Goal: Task Accomplishment & Management: Use online tool/utility

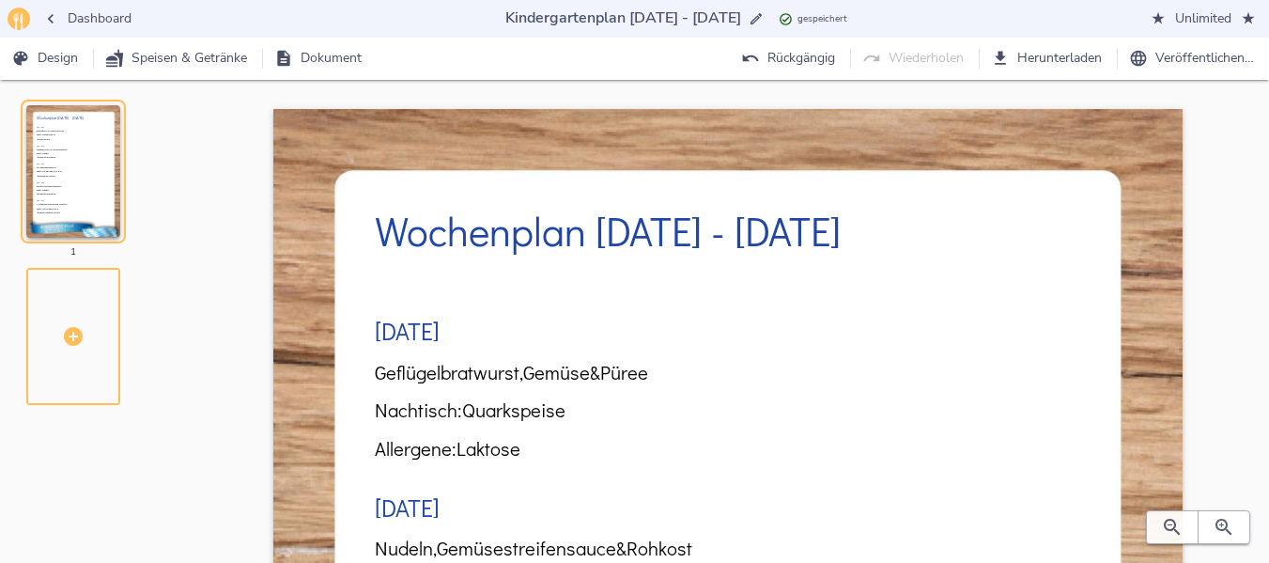
click at [89, 19] on span "Dashboard" at bounding box center [88, 19] width 86 height 23
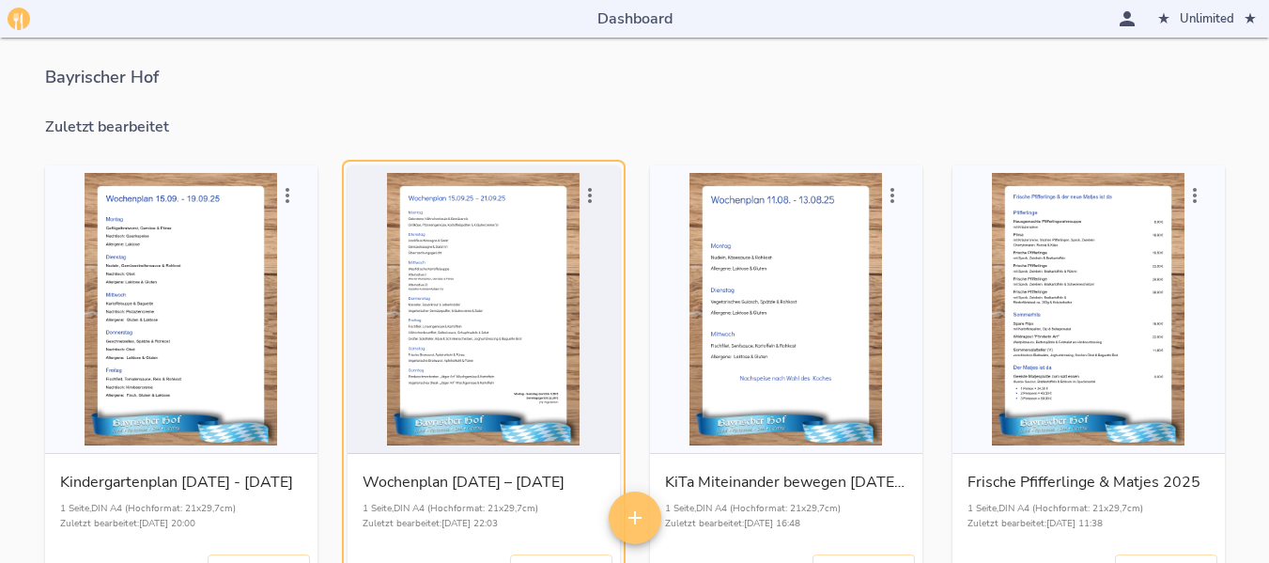
click at [514, 284] on div "button" at bounding box center [483, 309] width 257 height 272
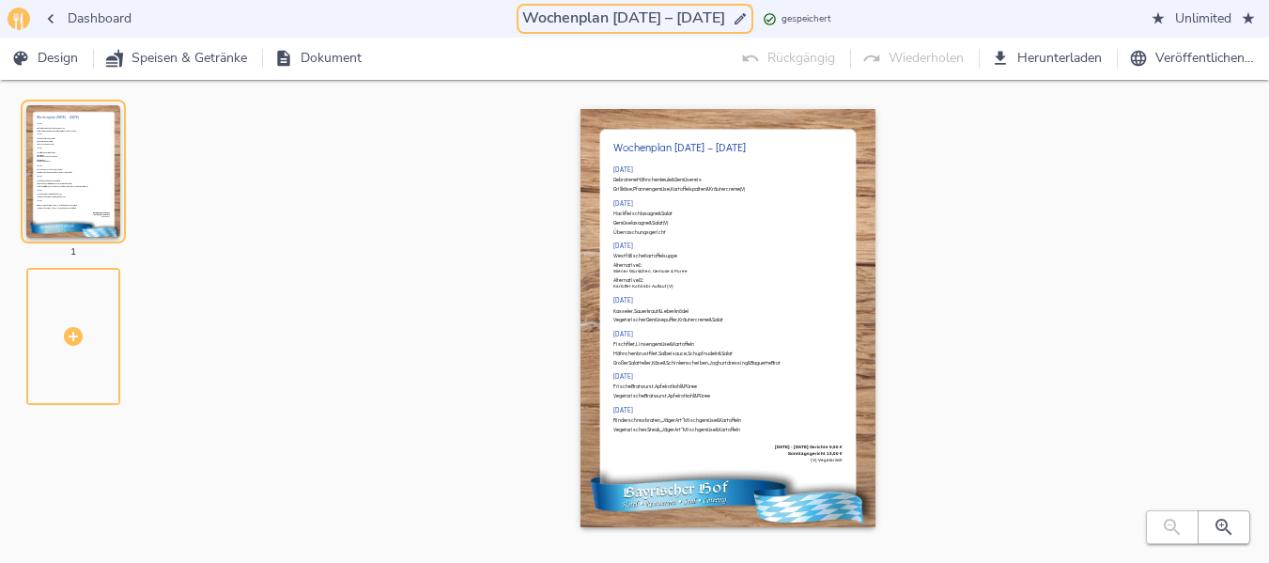
drag, startPoint x: 599, startPoint y: 17, endPoint x: 614, endPoint y: 16, distance: 15.1
click at [614, 16] on input "Wochenplan [DATE] – [DATE]" at bounding box center [624, 18] width 210 height 25
drag, startPoint x: 601, startPoint y: 22, endPoint x: 693, endPoint y: 19, distance: 92.1
click at [693, 19] on input "Wochenplan [DATE] – [DATE]" at bounding box center [624, 18] width 210 height 25
click at [697, 139] on div "Wochenplan [DATE] – [DATE]" at bounding box center [727, 148] width 229 height 20
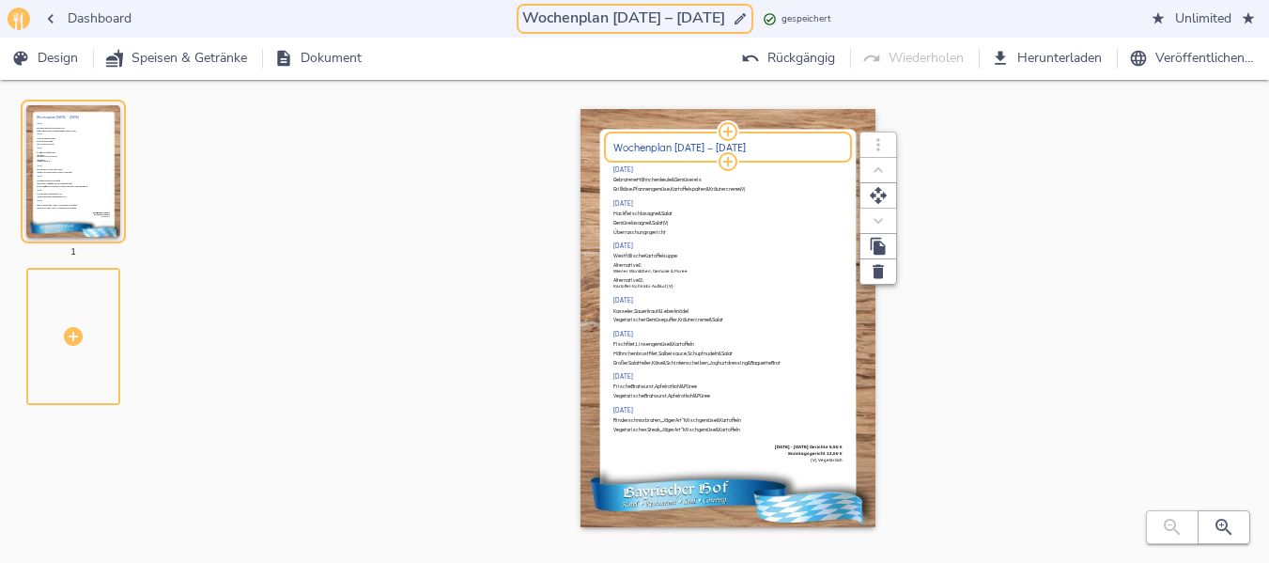
click at [678, 149] on h2 "Wochenplan [DATE] – [DATE]" at bounding box center [727, 147] width 229 height 12
type input "Wochenplan [DATE] – [DATE]"
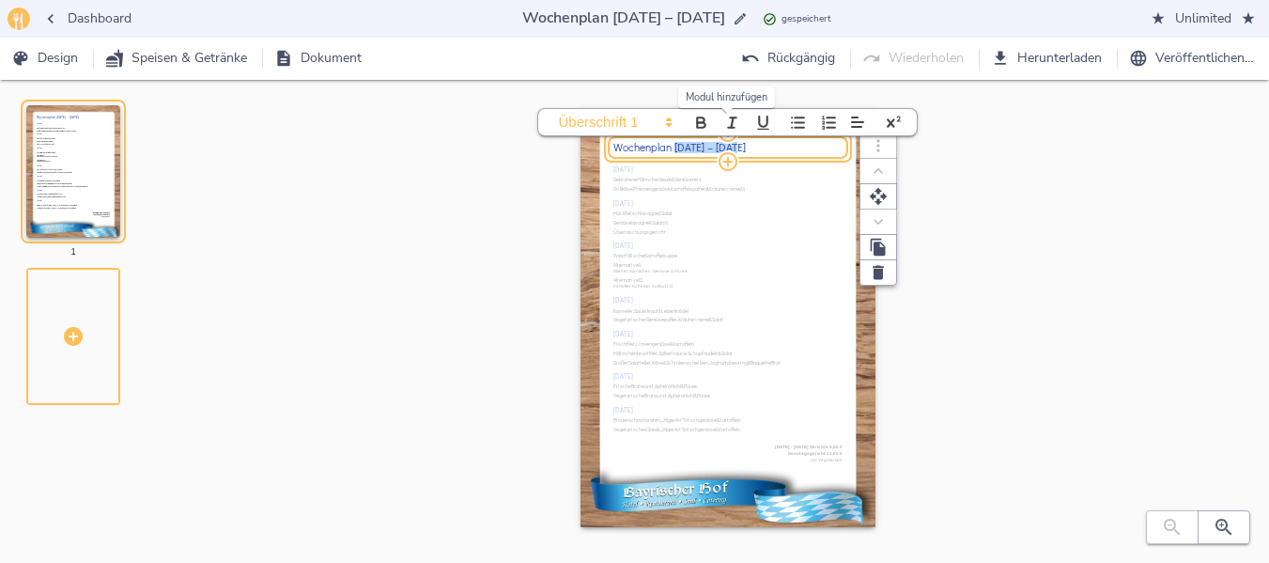
drag, startPoint x: 674, startPoint y: 147, endPoint x: 734, endPoint y: 143, distance: 60.3
click at [734, 143] on div "Wochenplan [DATE] – [DATE]" at bounding box center [727, 147] width 229 height 11
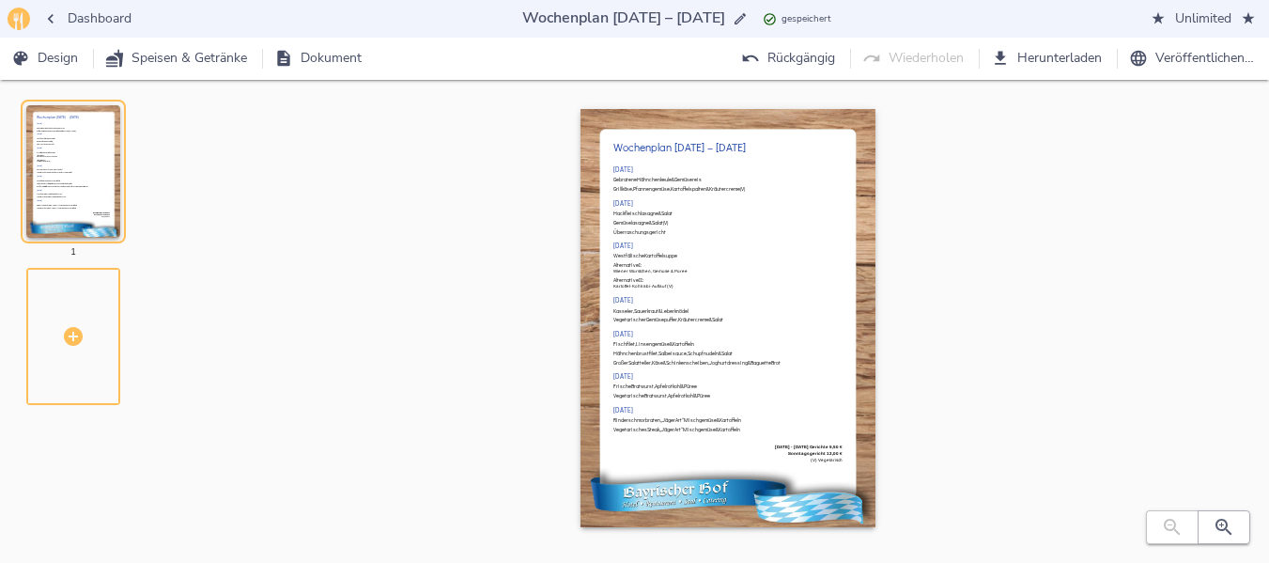
click at [1058, 167] on div "Wochenplan [DATE] – [DATE] [DATE] Gebratene Hähnchenkeule & Gemüsereis Grillkäs…" at bounding box center [728, 337] width 1022 height 456
click at [1223, 536] on icon "button" at bounding box center [1224, 527] width 23 height 23
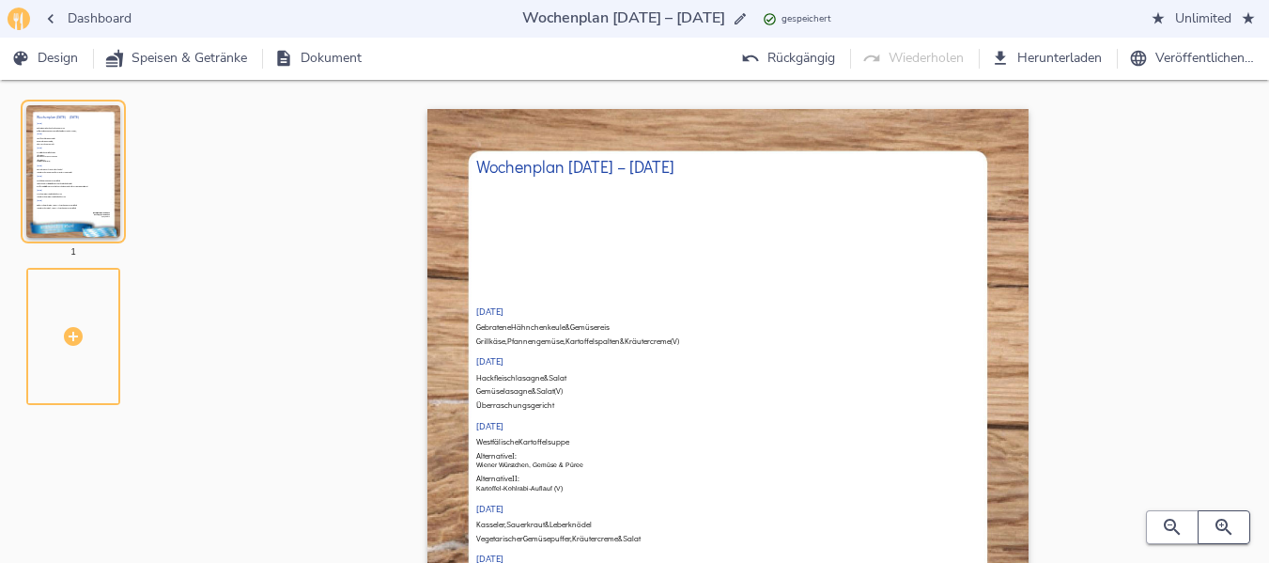
click at [1223, 536] on icon "button" at bounding box center [1224, 527] width 23 height 23
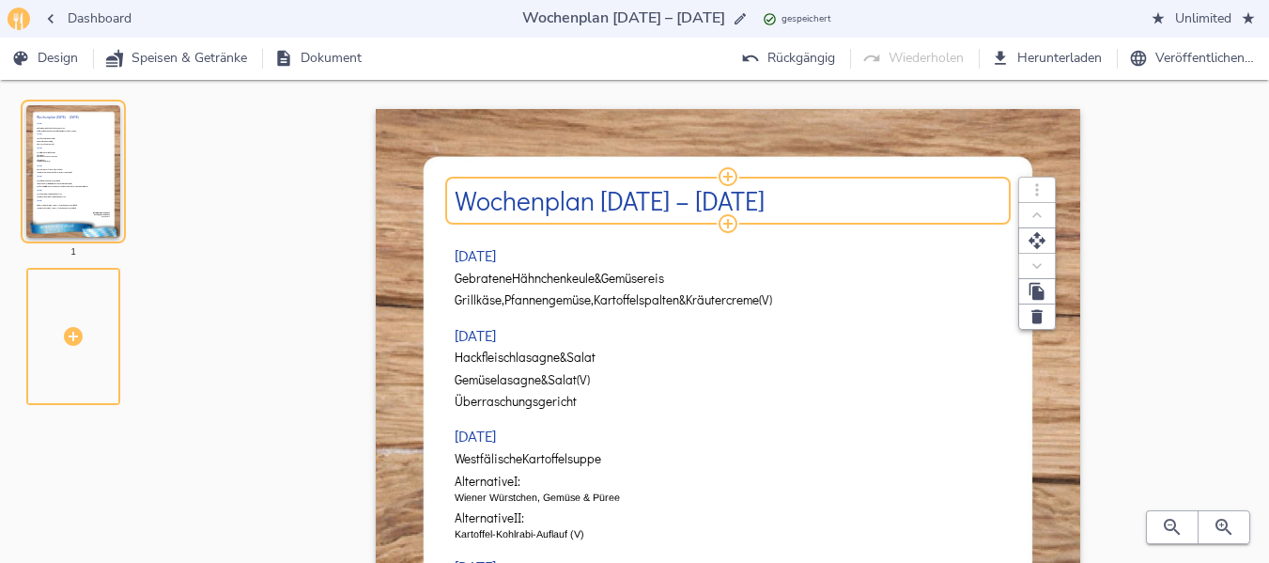
click at [602, 192] on h2 "Wochenplan [DATE] – [DATE]" at bounding box center [729, 200] width 548 height 29
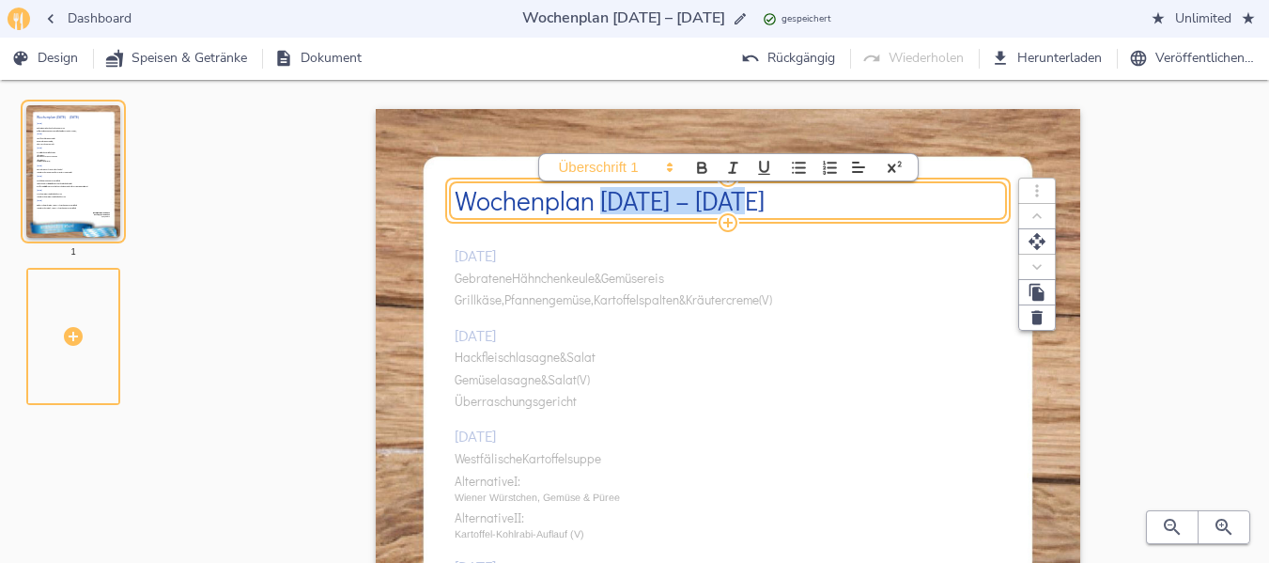
drag, startPoint x: 600, startPoint y: 196, endPoint x: 738, endPoint y: 198, distance: 138.1
click at [738, 198] on h2 "Wochenplan [DATE] – [DATE]" at bounding box center [729, 200] width 548 height 29
click at [734, 300] on div "[DATE] Gebratene Hähnchenkeule & Gemüsereis Grillkäse, Pfannengemüse, Kartoffel…" at bounding box center [729, 563] width 548 height 678
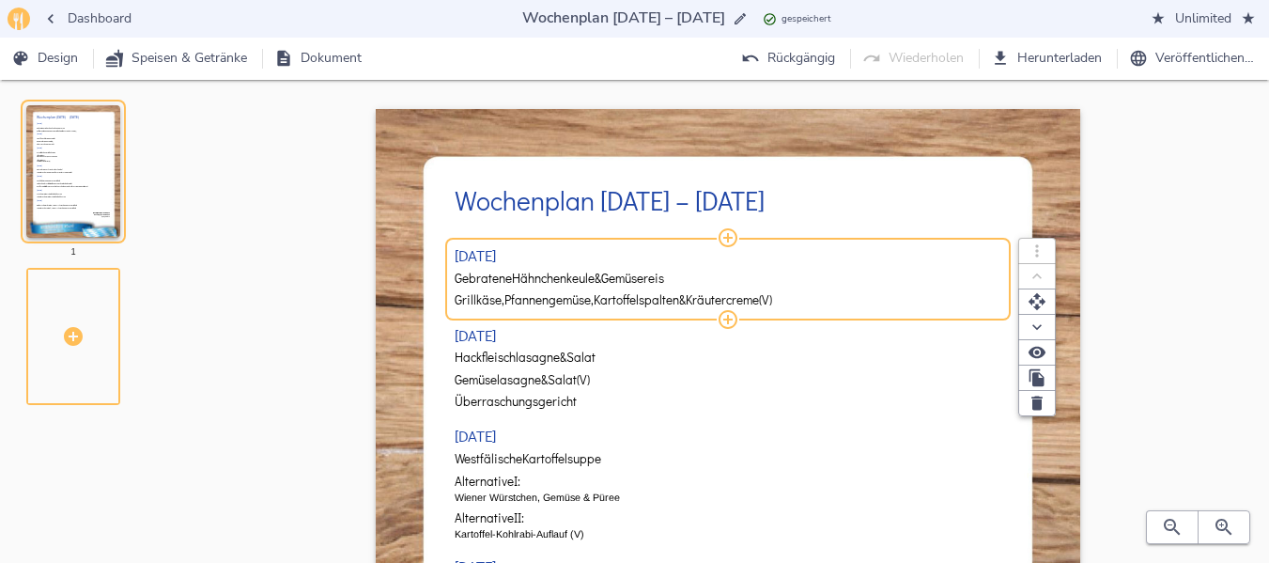
click at [509, 282] on span "Gebratene" at bounding box center [483, 279] width 57 height 14
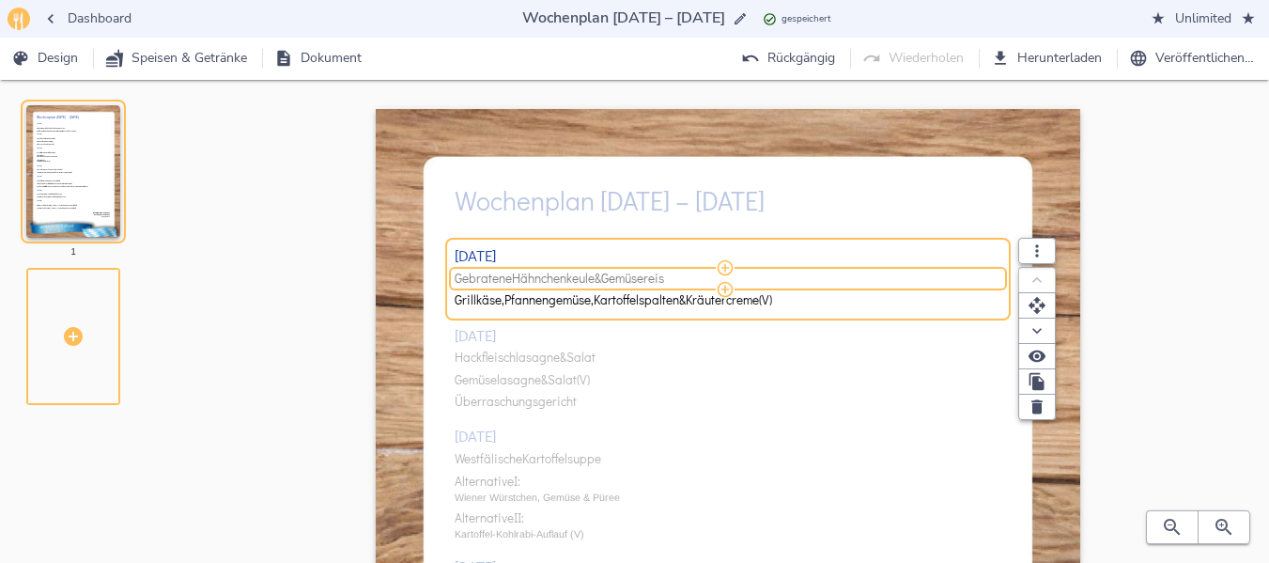
click at [509, 282] on span "Gebratene" at bounding box center [483, 279] width 57 height 14
type input "Geflügelbratwurst, Gemüse & Püree ( ) Vegetarische Bratwurst, Gemüse & Püree"
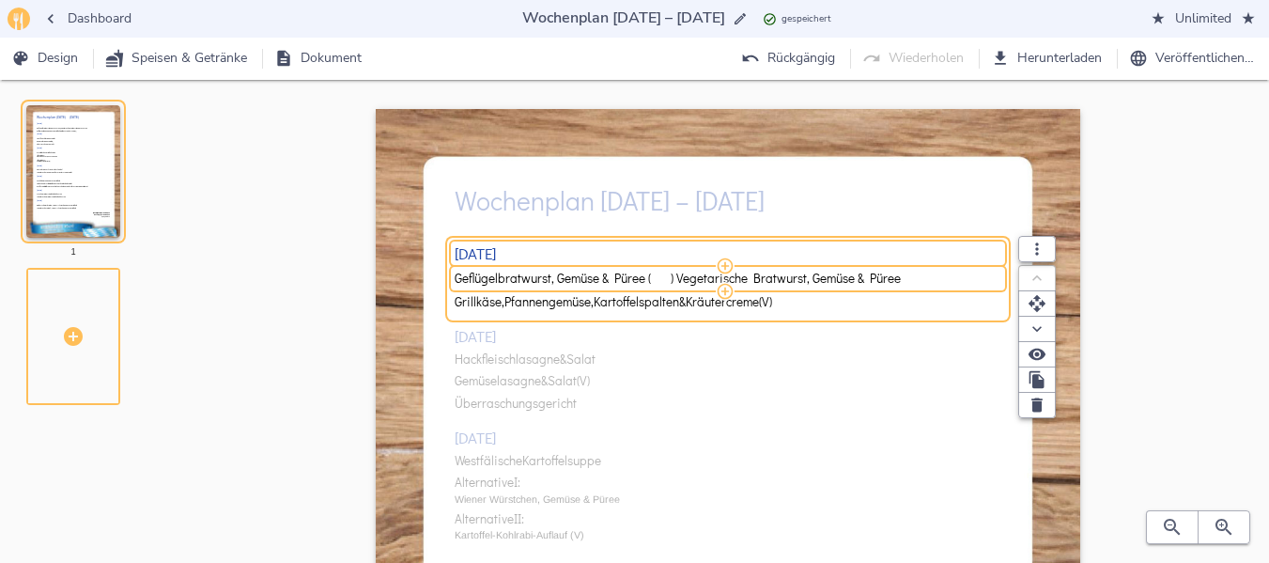
drag, startPoint x: 678, startPoint y: 277, endPoint x: 925, endPoint y: 256, distance: 248.0
click at [925, 256] on div "[DATE] Geflügelbratwurst, Gemüse & Püree ( ) Vegetarische Bratwurst, Gemüse & P…" at bounding box center [729, 279] width 548 height 68
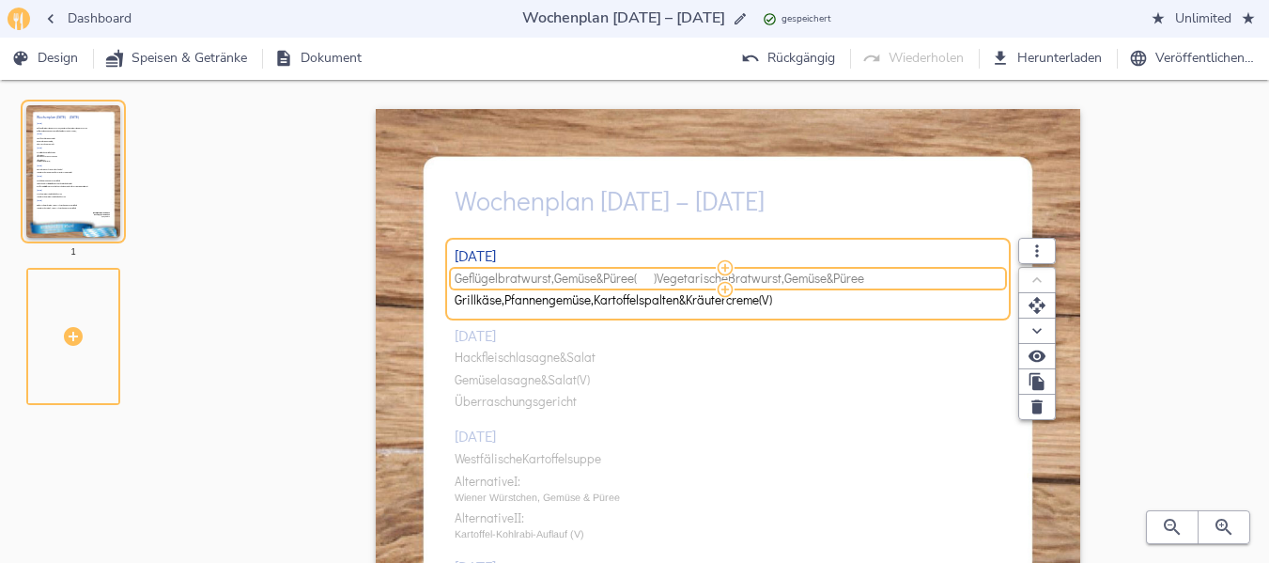
click at [913, 278] on span "Geflügelbratwurst, Gemüse & Püree ( ) Vegetarische Bratwurst, Gemüse & Püree" at bounding box center [725, 279] width 541 height 14
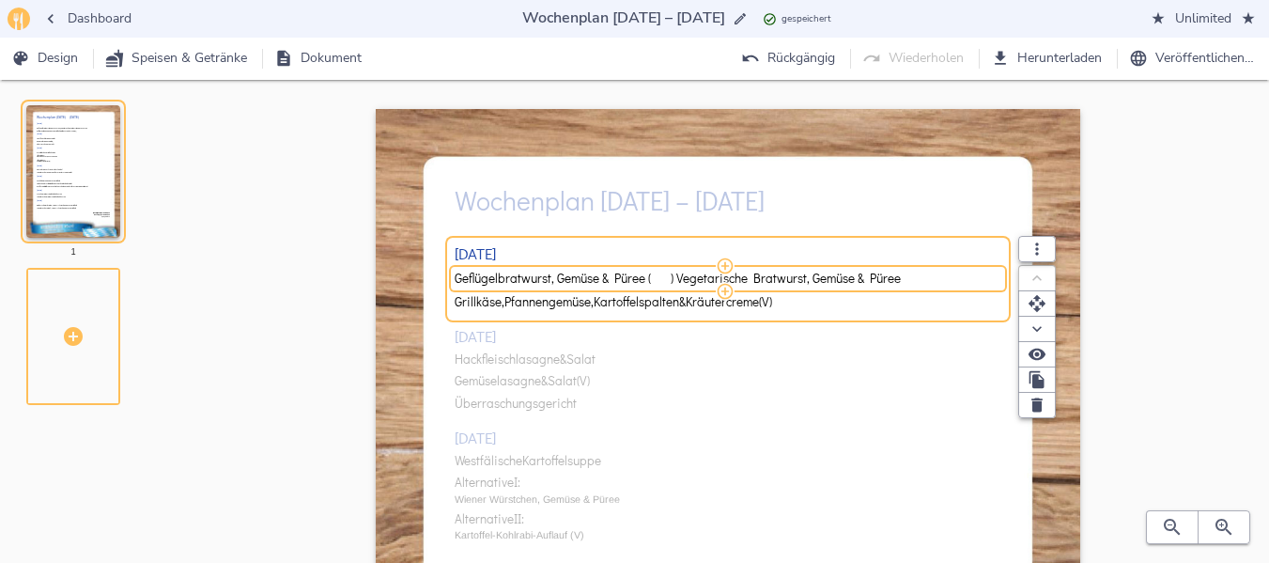
drag, startPoint x: 913, startPoint y: 278, endPoint x: 678, endPoint y: 278, distance: 234.9
click at [678, 278] on input "Geflügelbratwurst, Gemüse & Püree ( ) Vegetarische Bratwurst, Gemüse & Püree" at bounding box center [725, 278] width 541 height 17
type input "Geflügelbratwurst, Gemüse & Püree"
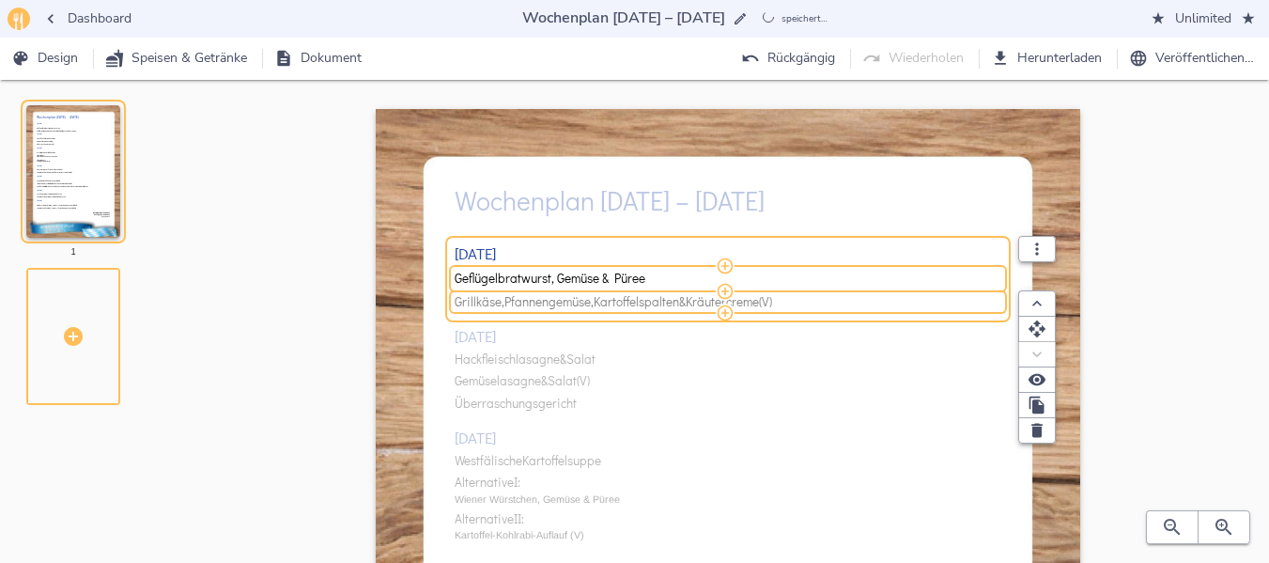
click at [629, 304] on span "Kartoffelspalten" at bounding box center [636, 302] width 85 height 14
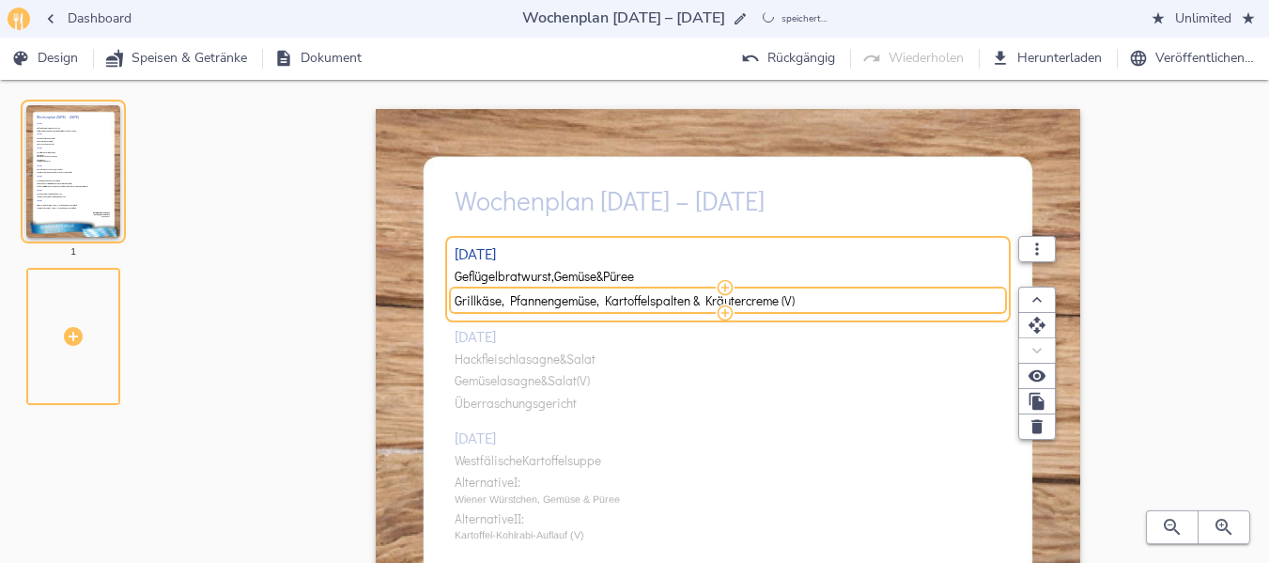
click at [629, 304] on input "Grillkäse, Pfannengemüse, Kartoffelspalten & Kräutercreme (V)" at bounding box center [725, 300] width 541 height 17
type input "Vegetarische Bratwurst, Gemüse & Püree"
click at [588, 354] on div "[DATE] Geflügelbratwurst, Gemüse & Püree Vegetarische Bratwurst, Gemüse & Püree…" at bounding box center [729, 563] width 548 height 678
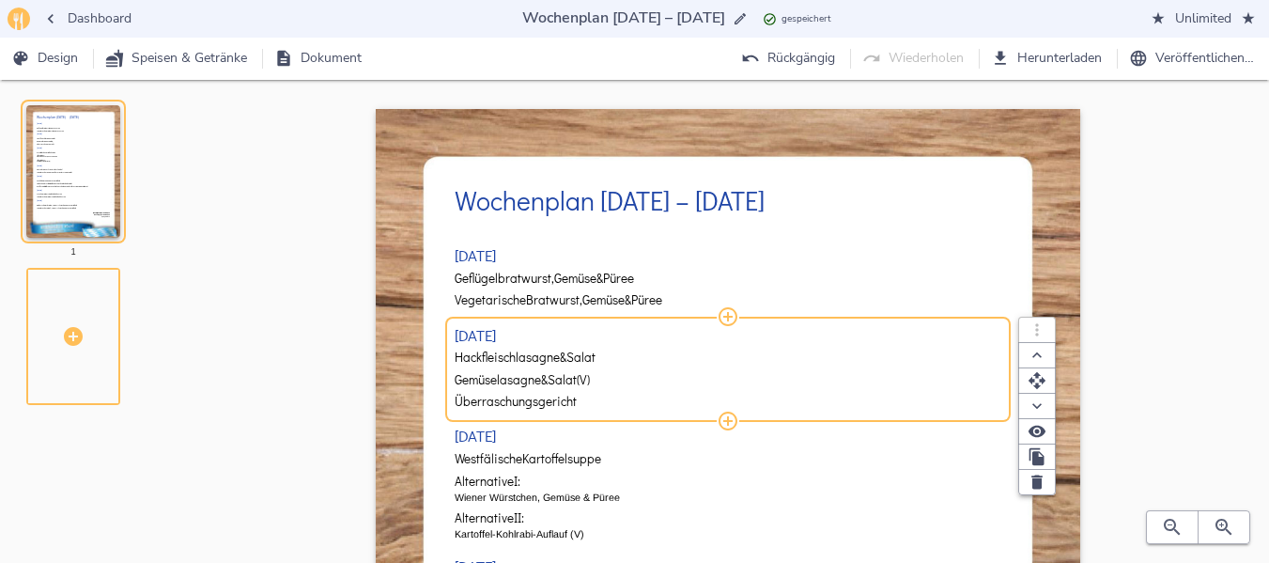
click at [590, 383] on span "(V)" at bounding box center [583, 380] width 13 height 14
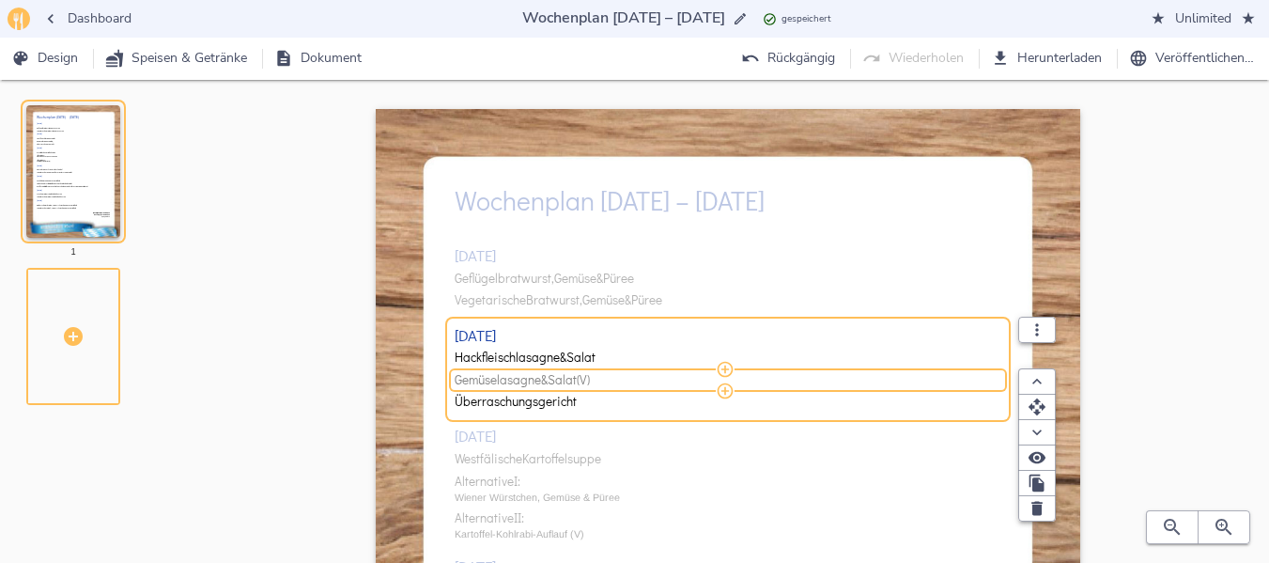
click at [590, 383] on span "(V)" at bounding box center [583, 380] width 13 height 14
click at [1035, 502] on icon "button" at bounding box center [1037, 506] width 19 height 19
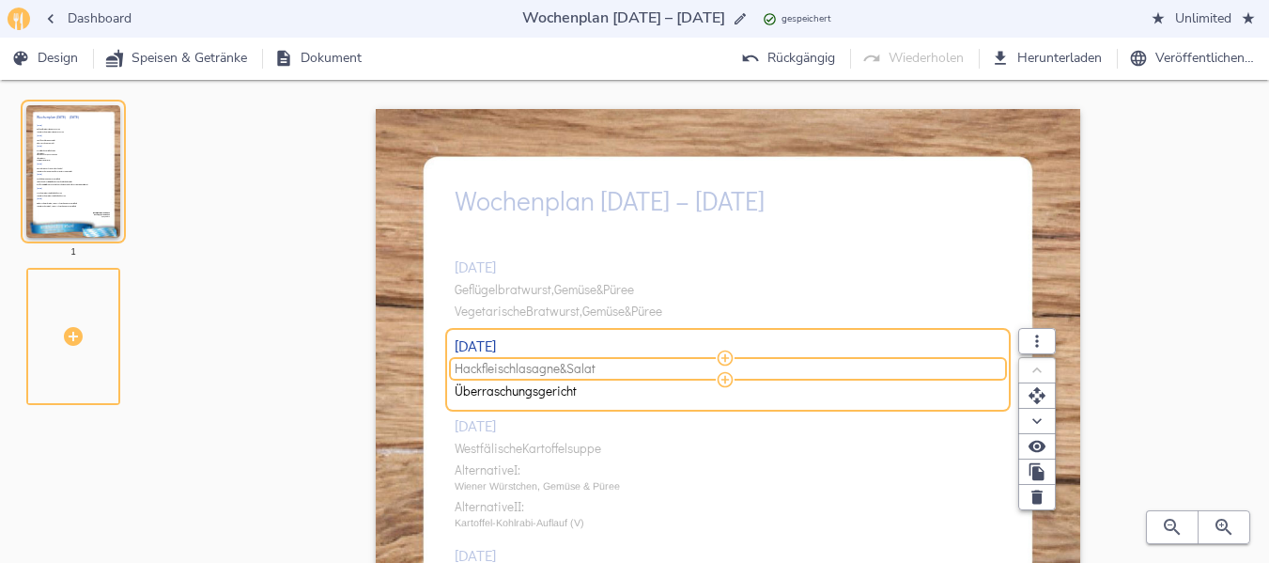
click at [497, 365] on span "Hackfleischlasagne" at bounding box center [507, 369] width 105 height 14
click at [497, 365] on input "Hackfleischlasagne & Salat" at bounding box center [725, 369] width 541 height 17
type input "Nudel, Tomaten-Paprika-Sauce & Salat (V)"
click at [490, 440] on div "[DATE] Geflügelbratwurst, Gemüse & Püree Vegetarische Bratwurst, Gemüse & Püree…" at bounding box center [729, 563] width 548 height 678
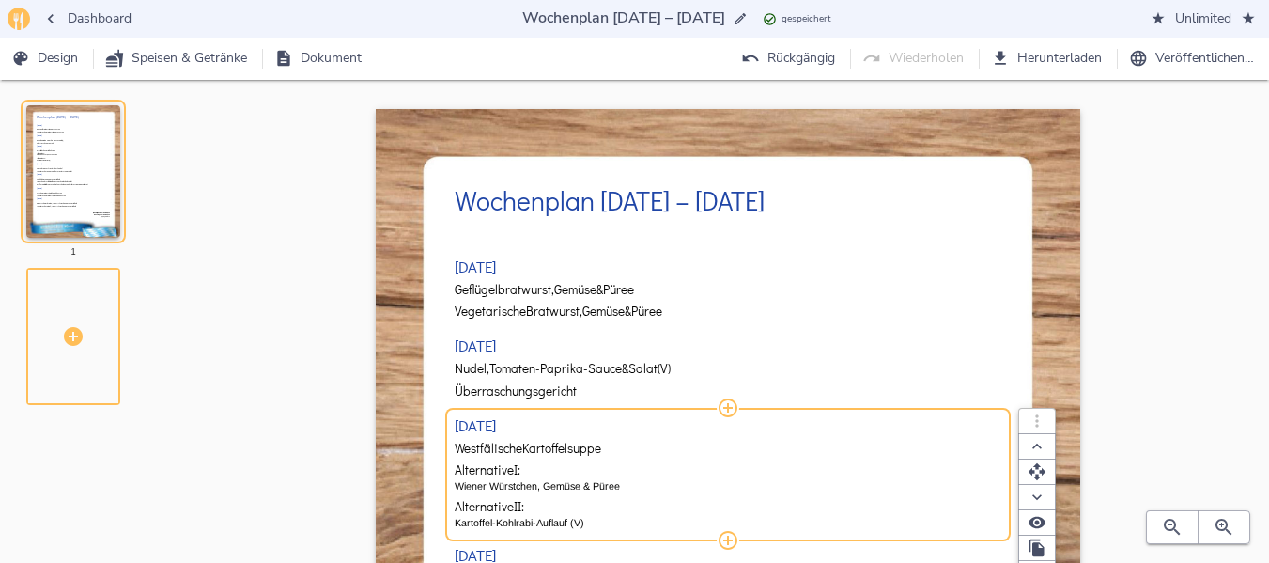
click at [477, 450] on span "Westfälische" at bounding box center [489, 449] width 68 height 14
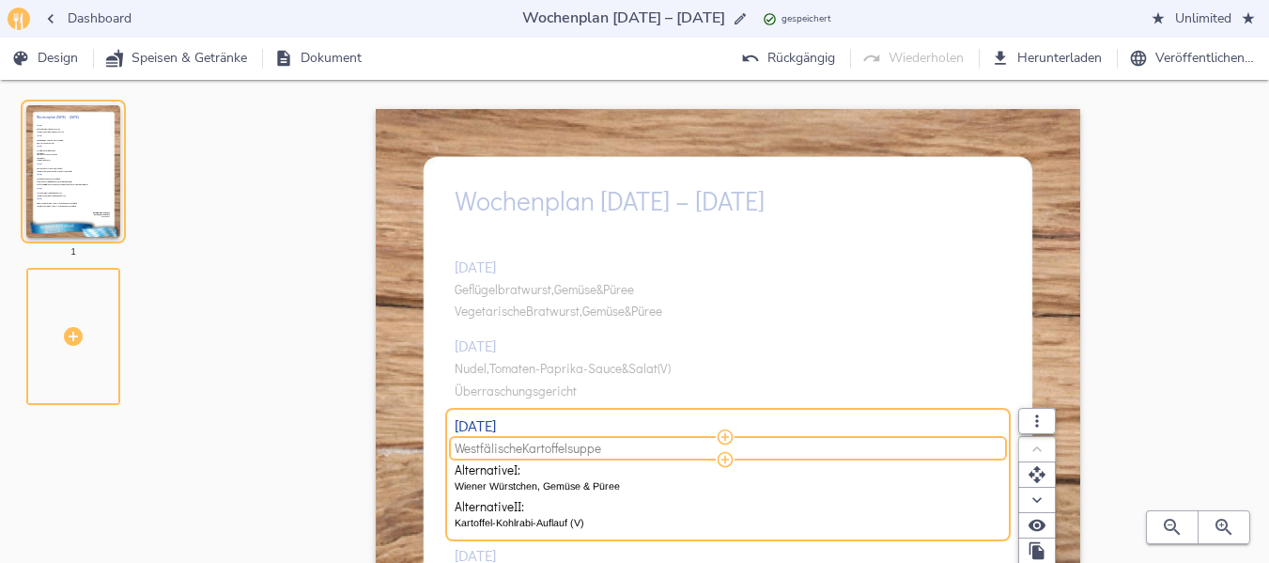
click at [477, 450] on span "Westfälische" at bounding box center [489, 449] width 68 height 14
click at [477, 450] on input "Westfälische Kartoffelsuppe" at bounding box center [725, 448] width 541 height 17
type input "Käse-Porree Suppe mit Hackfleisch"
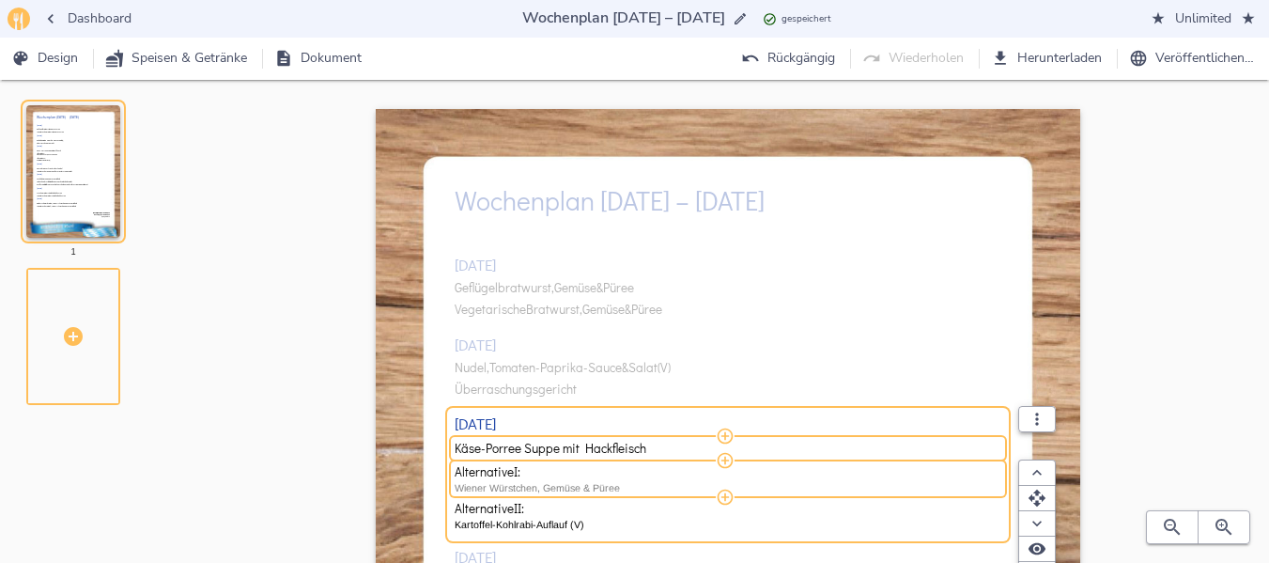
click at [511, 489] on p "Wiener Würstchen, Gemüse & Püree" at bounding box center [729, 487] width 548 height 15
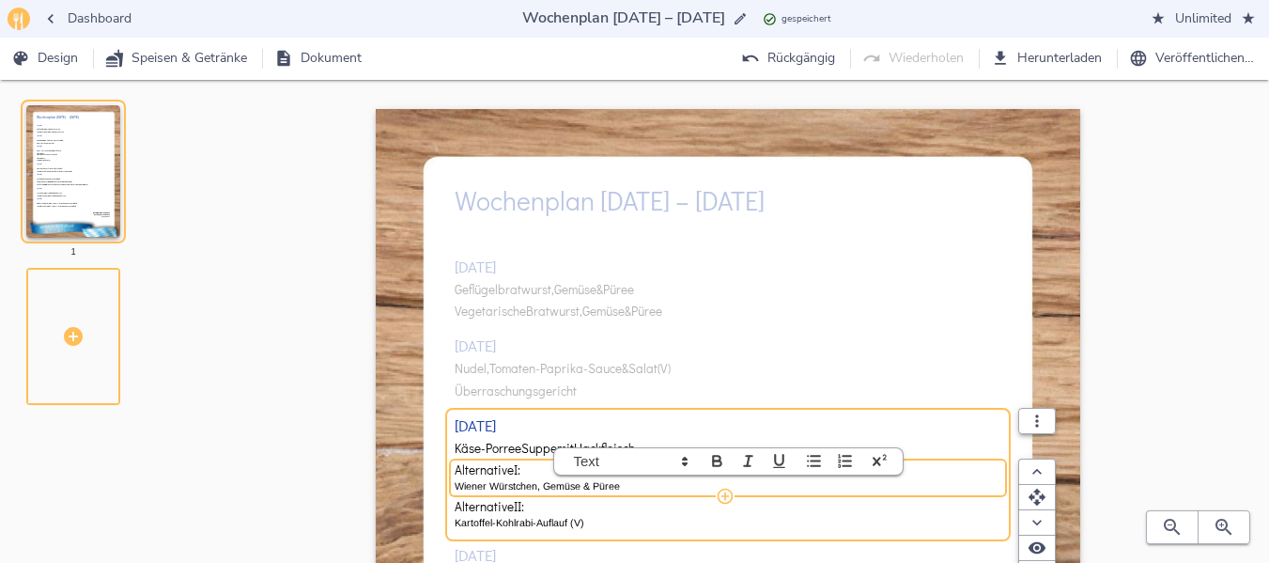
click at [511, 489] on p "Wiener Würstchen, Gemüse & Püree" at bounding box center [729, 485] width 548 height 15
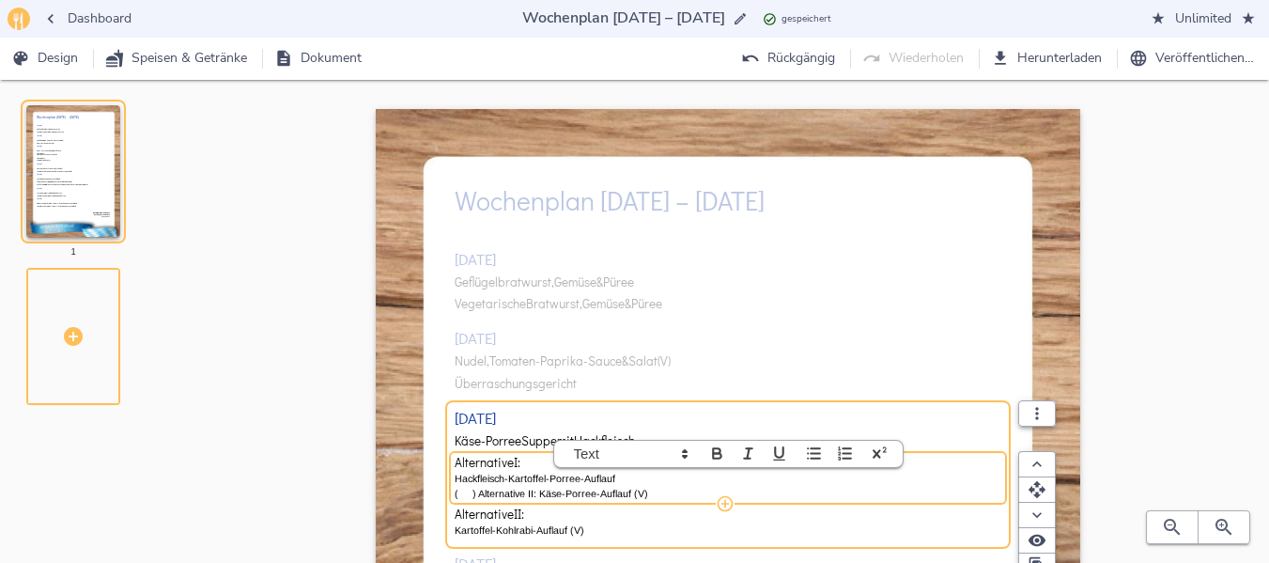
scroll to position [1, 0]
drag, startPoint x: 539, startPoint y: 493, endPoint x: 664, endPoint y: 487, distance: 125.1
click at [664, 487] on p "( ) Alternative II: Käse-Porree-Auflauf (V)" at bounding box center [729, 492] width 548 height 15
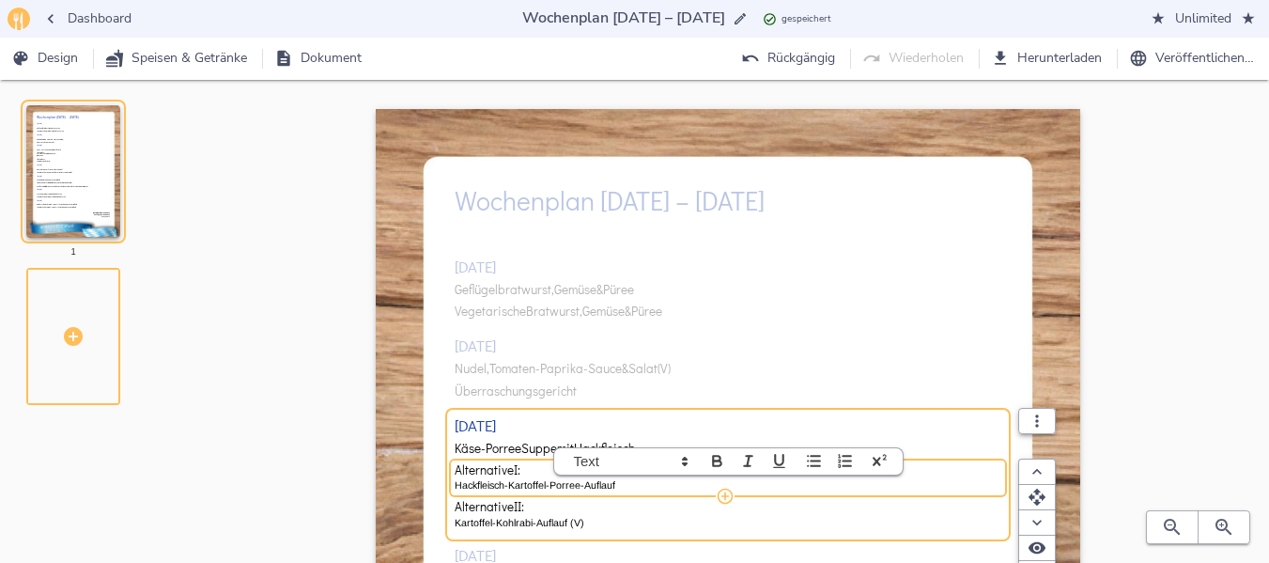
scroll to position [0, 0]
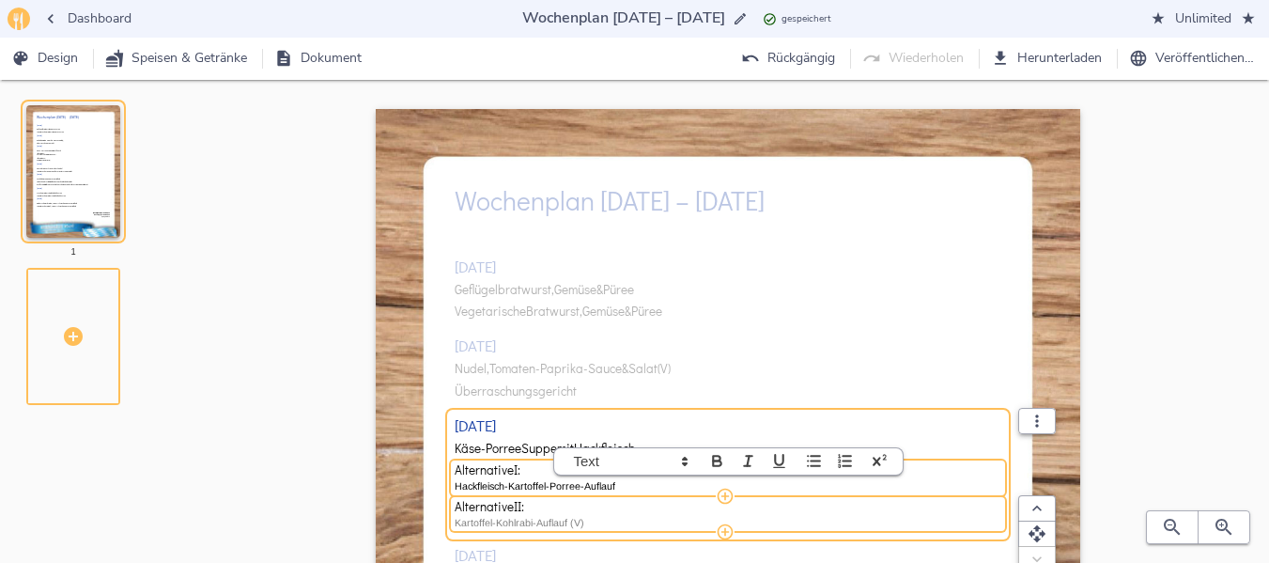
click at [565, 520] on p "Kartoffel-Kohlrabi-Auflauf (V)" at bounding box center [729, 522] width 548 height 15
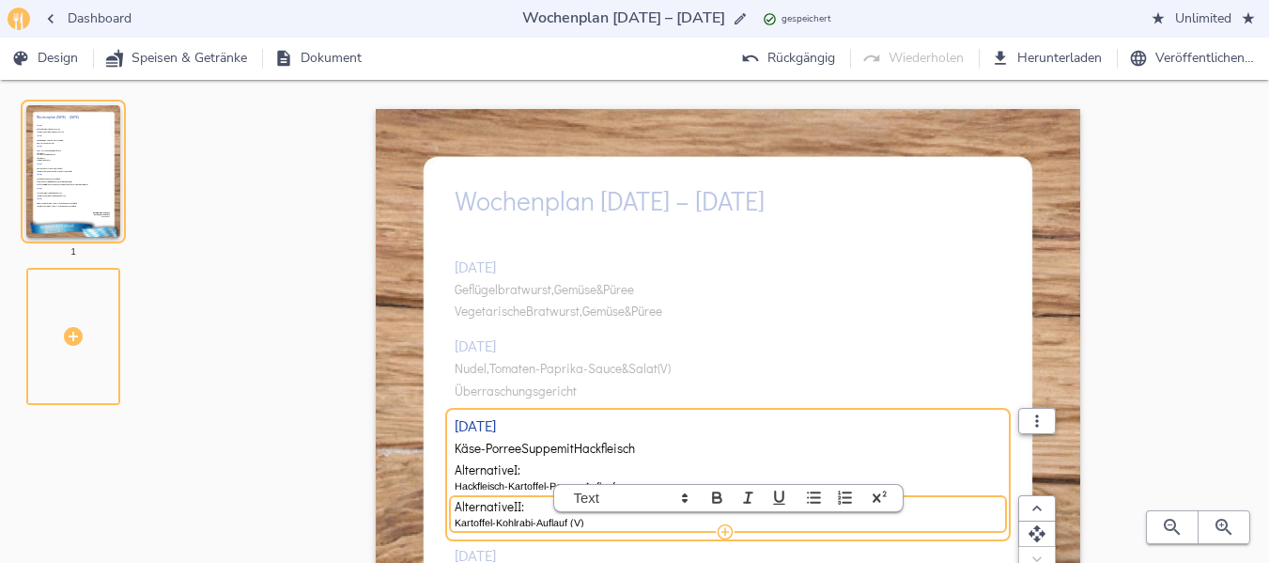
click at [565, 520] on p "Kartoffel-Kohlrabi-Auflauf (V)" at bounding box center [729, 522] width 548 height 15
paste div
click at [890, 309] on div "[DATE] Geflügelbratwurst, Gemüse & Püree Vegetarische Bratwurst, Gemüse & Püree…" at bounding box center [729, 563] width 548 height 678
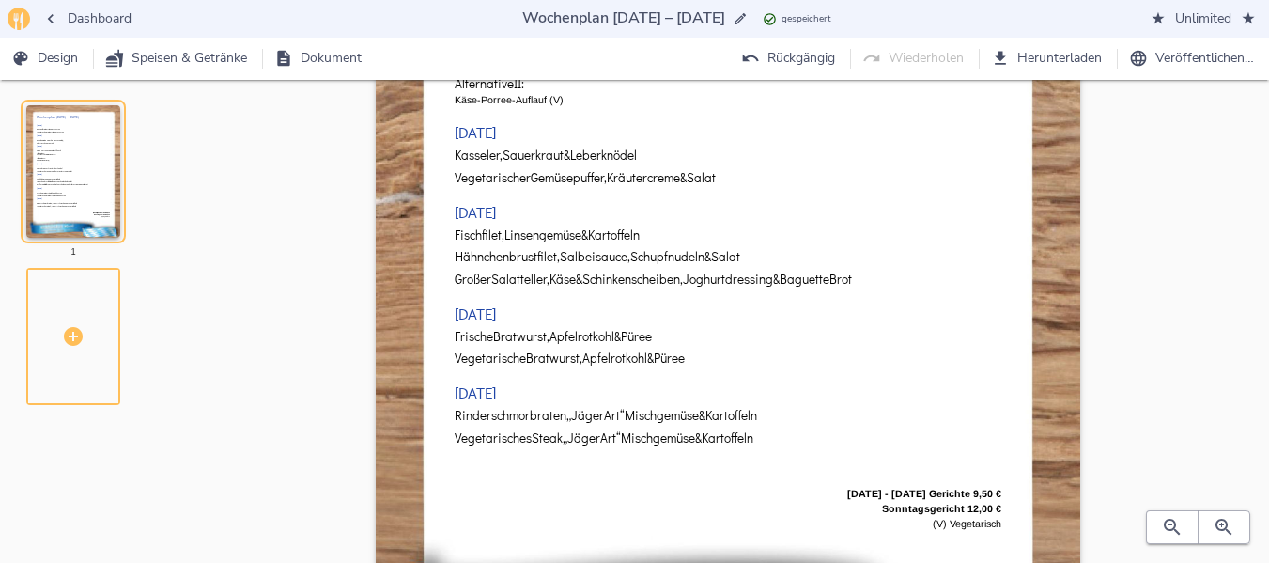
scroll to position [418, 0]
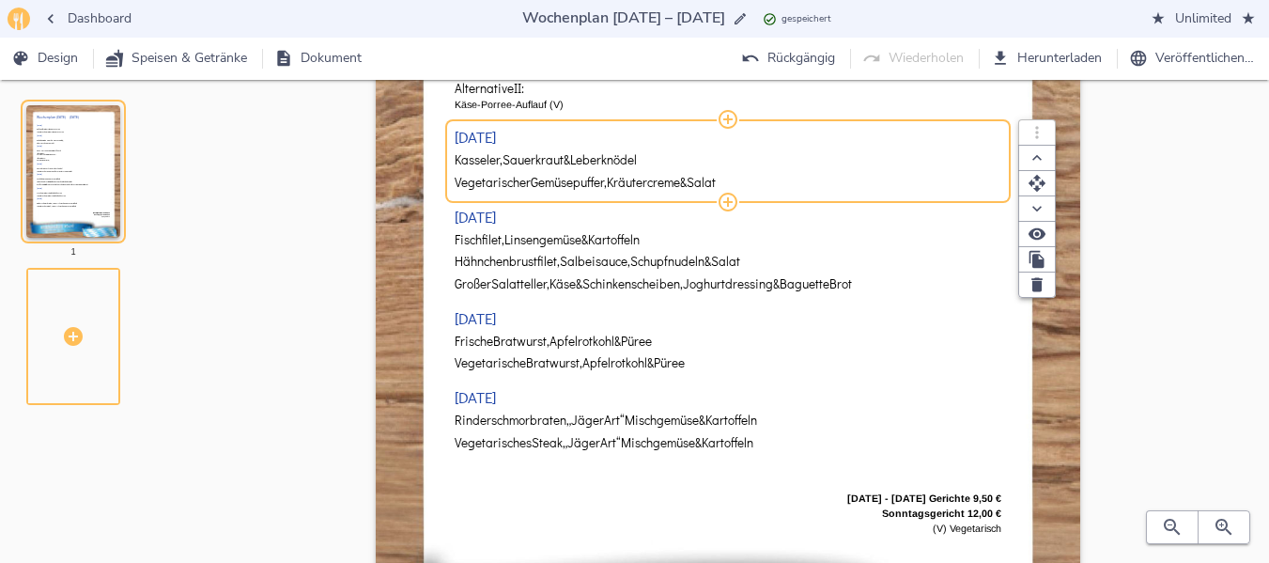
click at [617, 161] on span "Leberknödel" at bounding box center [603, 160] width 67 height 14
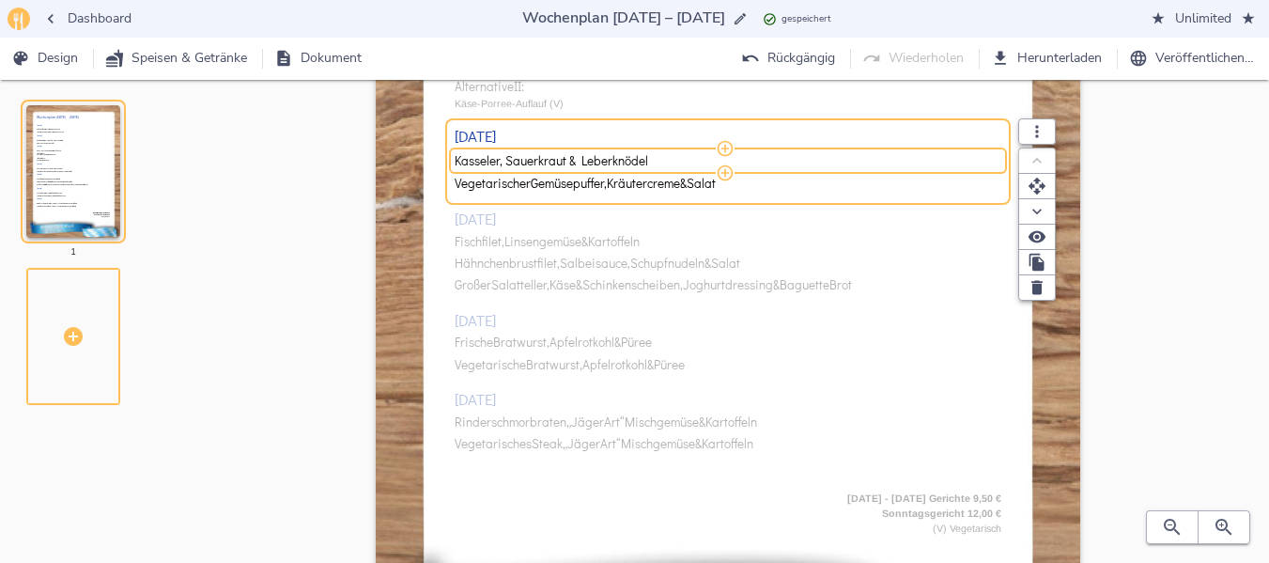
click at [617, 161] on input "Kasseler, Sauerkraut & Leberknödel" at bounding box center [725, 160] width 541 height 17
drag, startPoint x: 642, startPoint y: 163, endPoint x: 1003, endPoint y: 147, distance: 362.0
click at [1002, 153] on div "Gefüllte Zucchini & Butterreis ( ) Vegetarische gefüllte Zucchini & Butterreis" at bounding box center [729, 161] width 548 height 16
type input "Gefüllte [PERSON_NAME] & Butterreis"
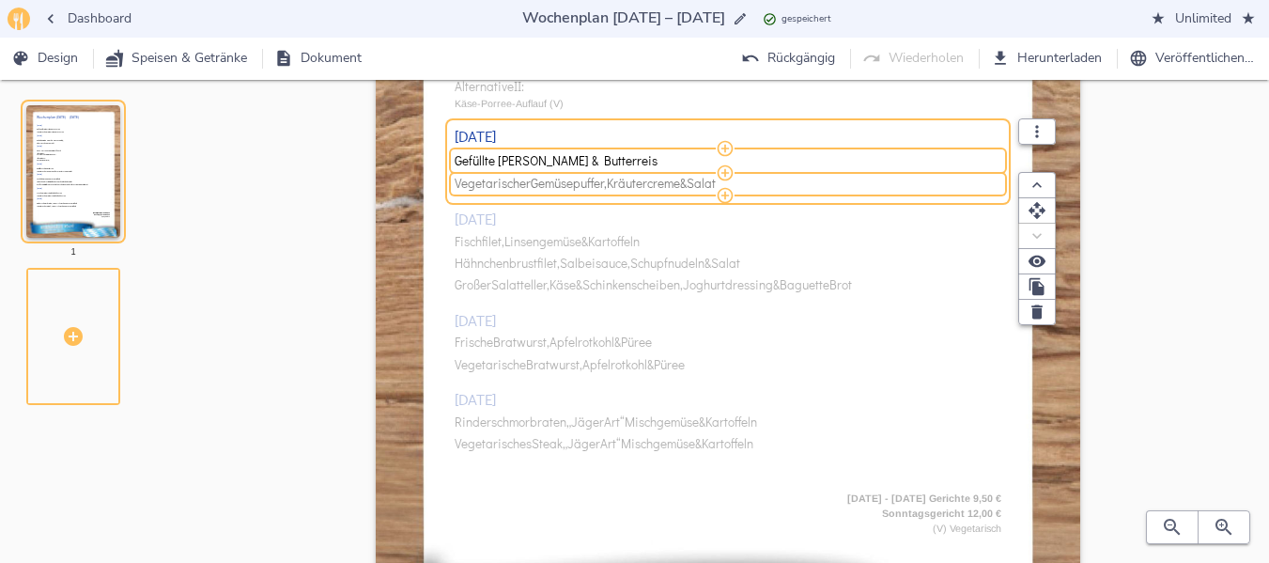
click at [647, 185] on span "Kräutercreme" at bounding box center [643, 184] width 73 height 14
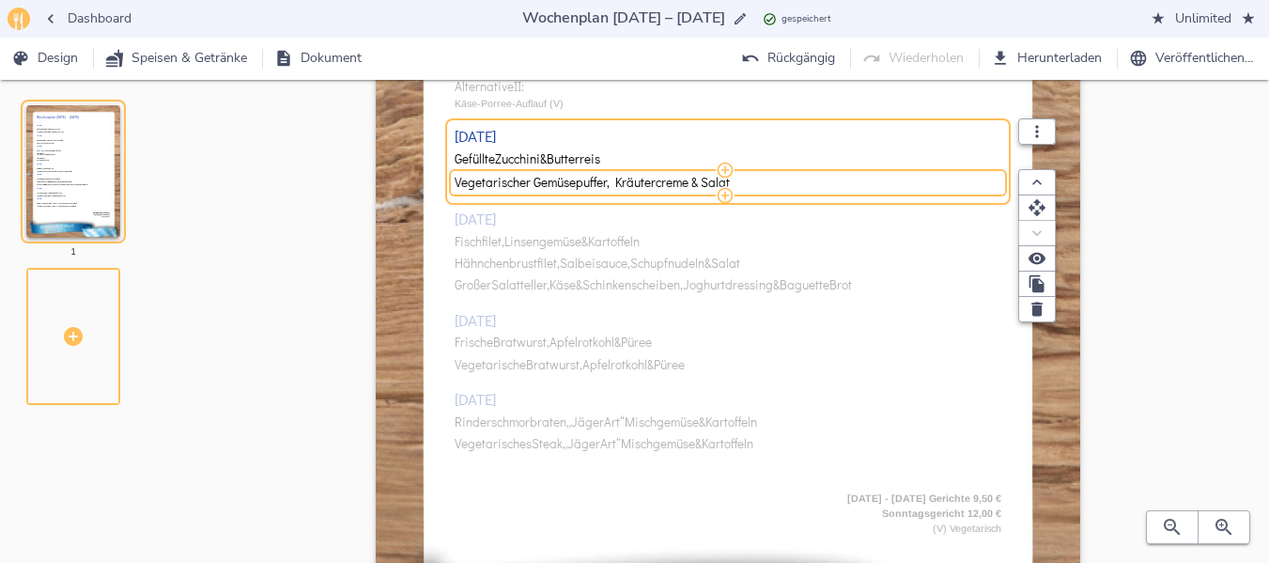
click at [647, 185] on input "Vegetarischer Gemüsepuffer, Kräutercreme & Salat" at bounding box center [725, 182] width 541 height 17
type input "Vegetarische gefüllte Zucchini & Butterreis"
click at [537, 239] on div "[DATE] Geflügelbratwurst, Gemüse & Püree Vegetarische Bratwurst, Gemüse & Püree…" at bounding box center [729, 145] width 548 height 678
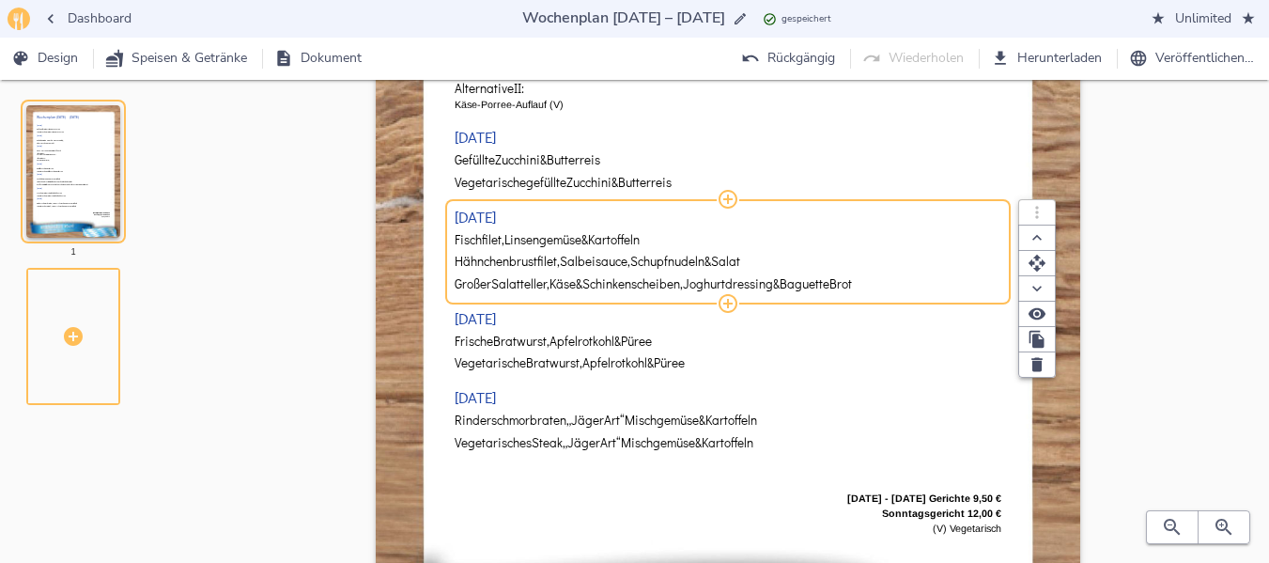
click at [548, 245] on span "Linsengemüse" at bounding box center [543, 240] width 77 height 14
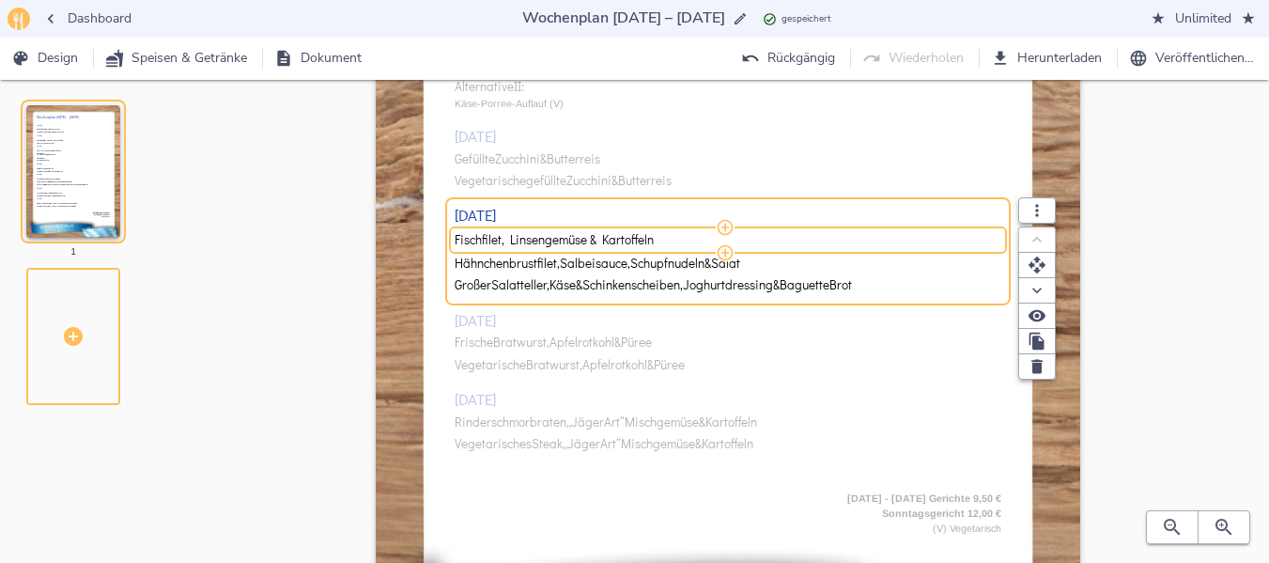
click at [548, 245] on input "Fischfilet, Linsengemüse & Kartoffeln" at bounding box center [725, 239] width 541 height 17
drag, startPoint x: 615, startPoint y: 241, endPoint x: 1001, endPoint y: 234, distance: 386.2
click at [1001, 234] on div "Fischfilet, Dillrahmsauce, Kartoffeln & Salat ( ) Schweineschnitzel „Holstein A…" at bounding box center [729, 240] width 548 height 16
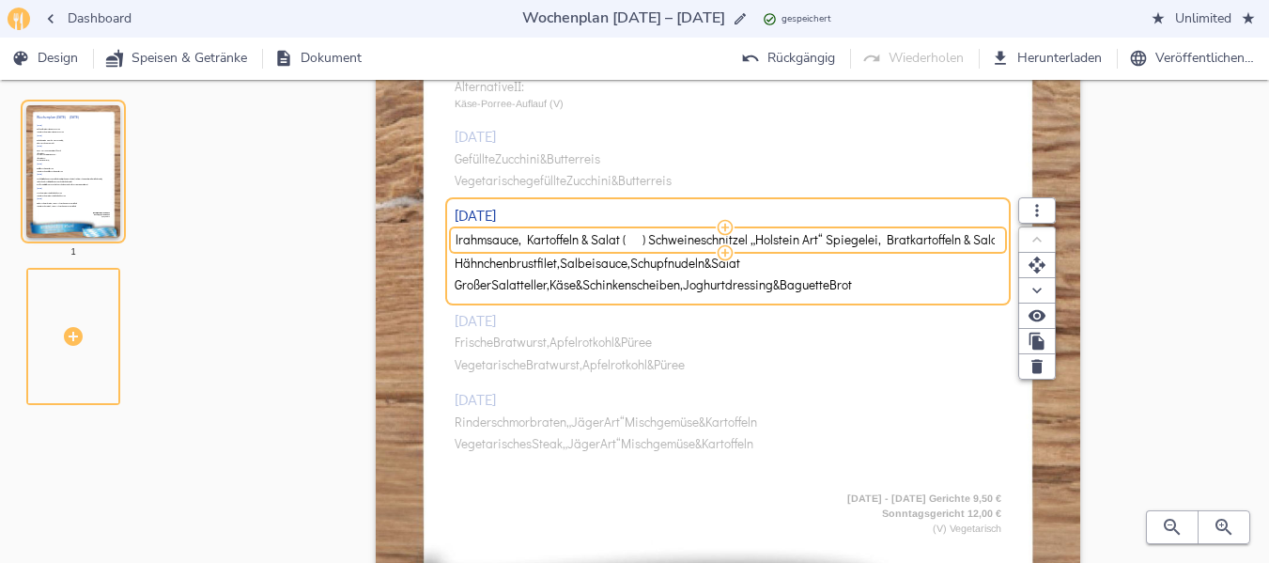
type input "Fischfilet, Dillrahmsauce, Kartoffeln & Salat ( ) Schweineschnitzel „Holstein A…"
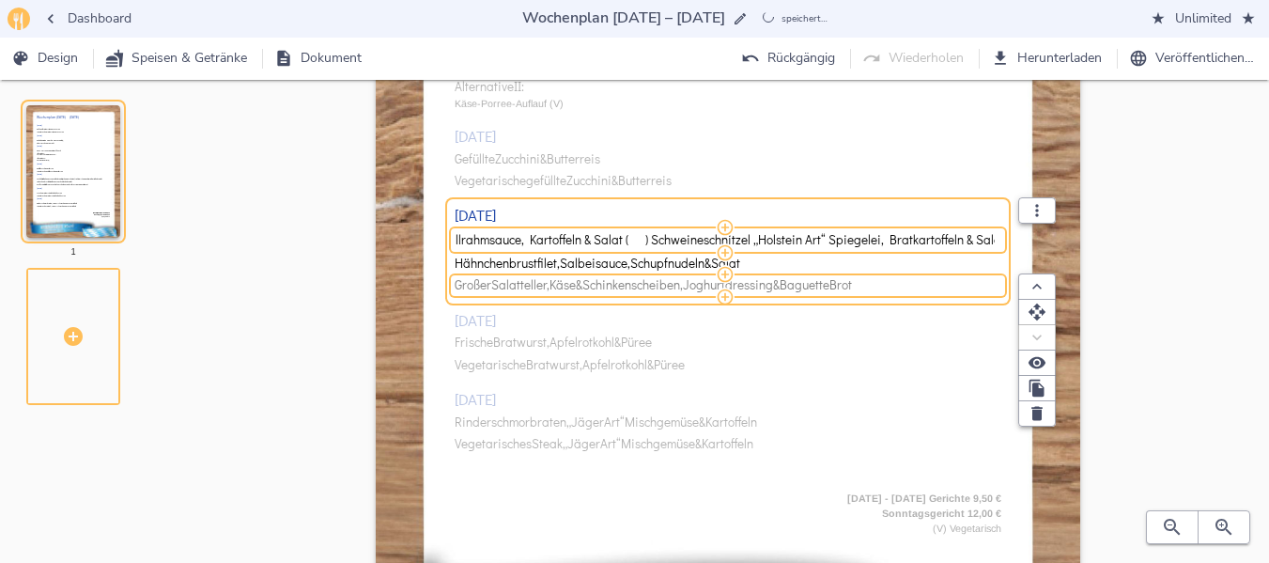
click at [817, 287] on span "Baguette" at bounding box center [805, 285] width 50 height 14
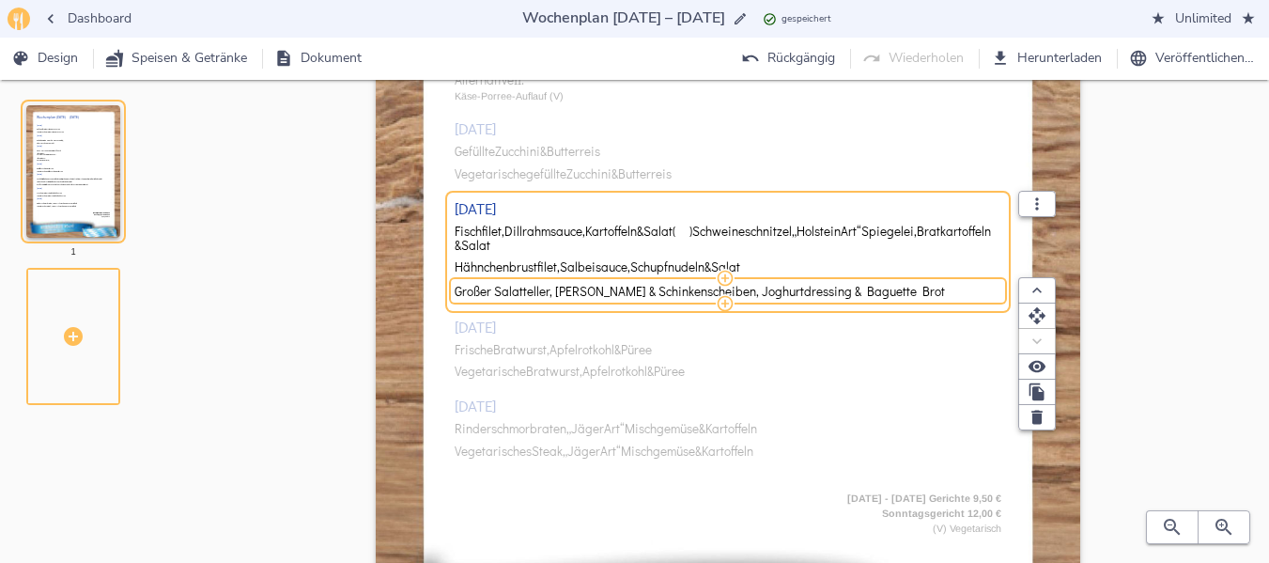
click at [817, 287] on input "Großer Salatteller, [PERSON_NAME] & Schinkenscheiben, Joghurtdressing & Baguett…" at bounding box center [725, 291] width 541 height 17
type input "Großer Salatteller, Hähnchenstreifen, Joghurtdressing & Baguette Brot"
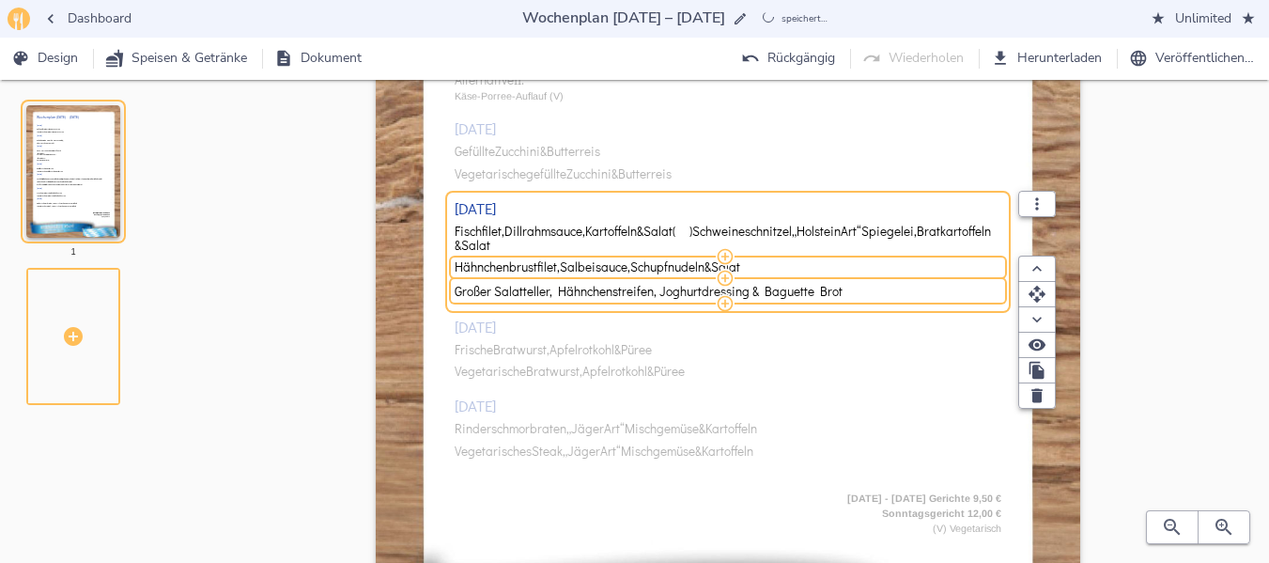
click at [873, 257] on div "Hähnchenbrustfilet, Salbeisauce, Schupfnudeln & Salat" at bounding box center [729, 267] width 548 height 22
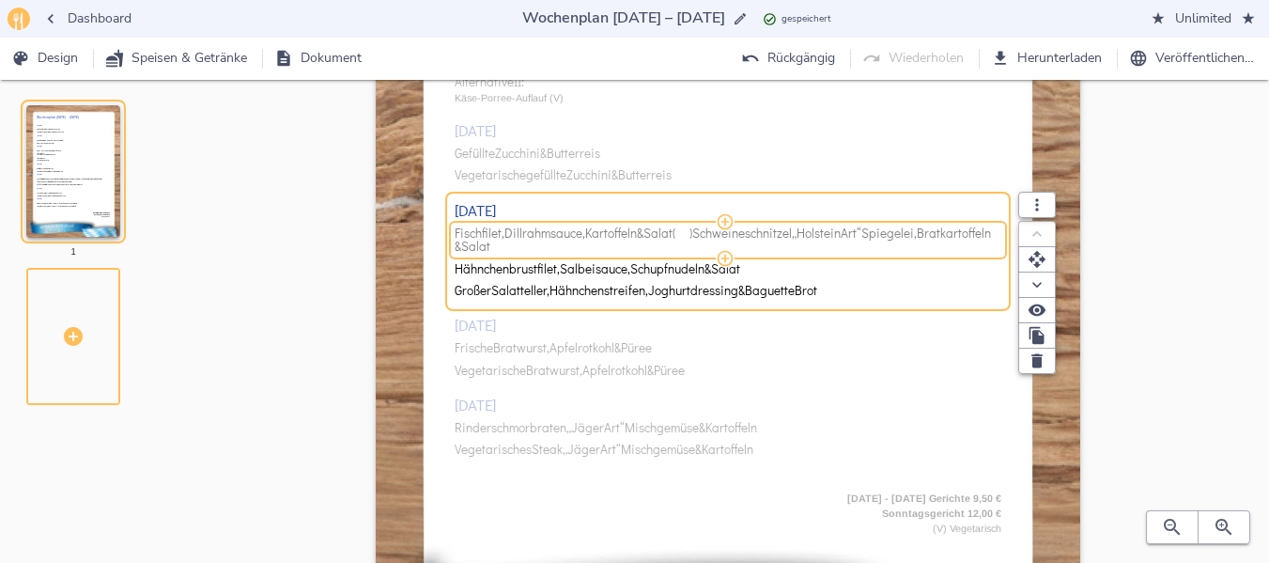
click at [711, 231] on span "Schweineschnitzel" at bounding box center [742, 233] width 100 height 14
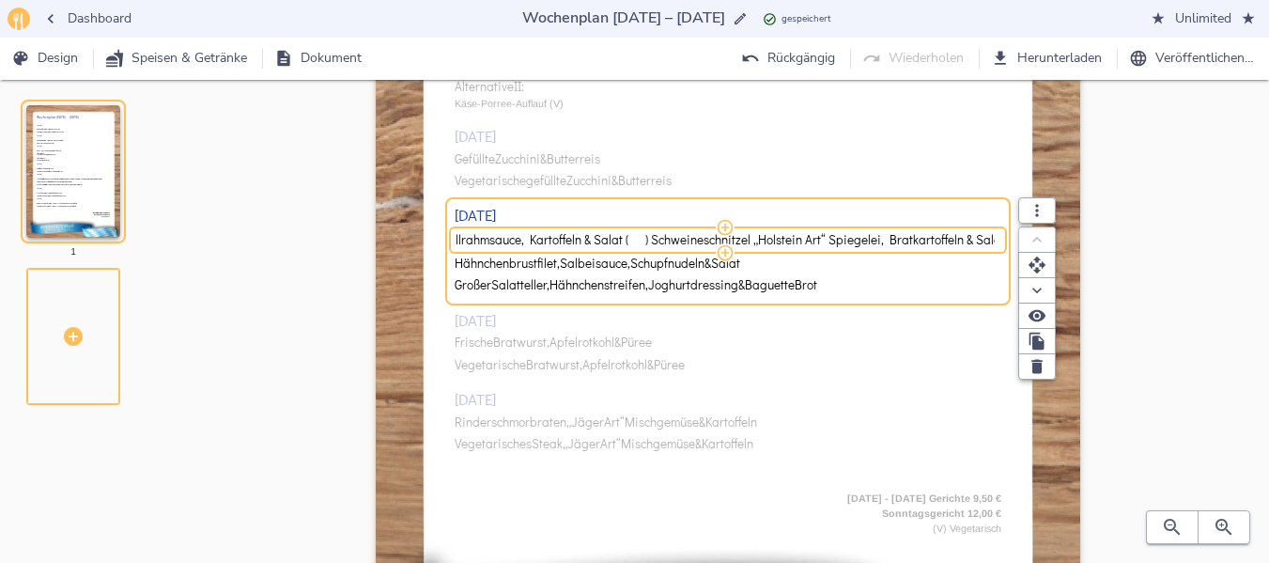
drag, startPoint x: 649, startPoint y: 238, endPoint x: 1006, endPoint y: 236, distance: 357.0
click at [1002, 236] on div "Fischfilet, Dillrahmsauce, Kartoffeln & Salat ( ) Schweineschnitzel „Holstein A…" at bounding box center [729, 240] width 548 height 16
type input "Fischfilet, Dillrahmsauce, Kartoffeln & Salat"
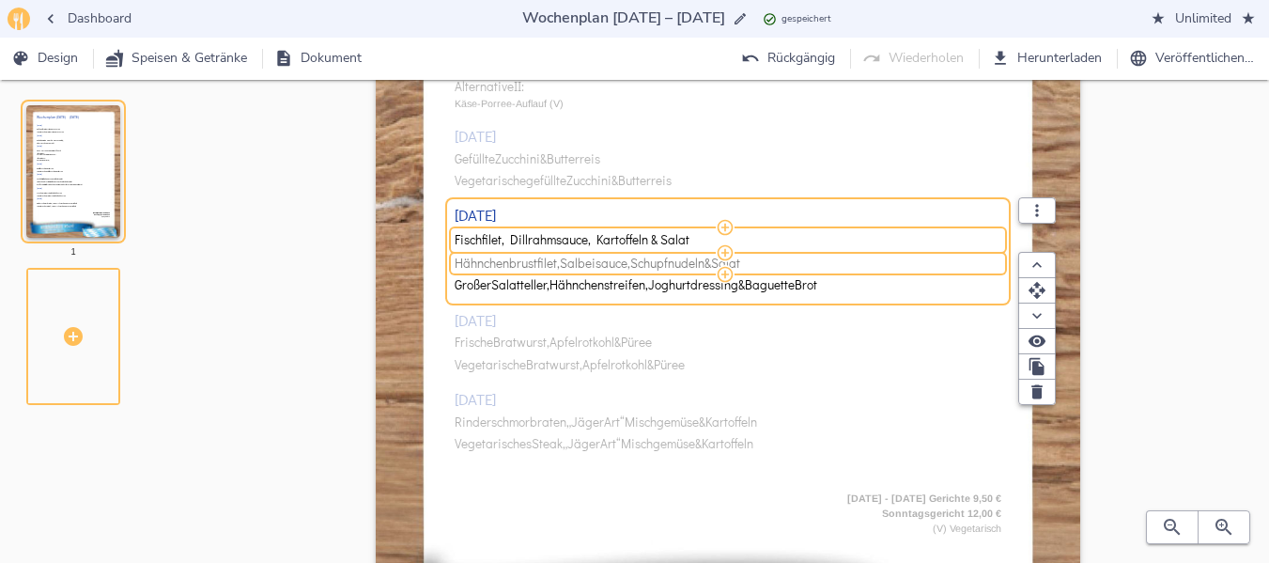
click at [663, 265] on span "Schupfnudeln" at bounding box center [667, 263] width 74 height 14
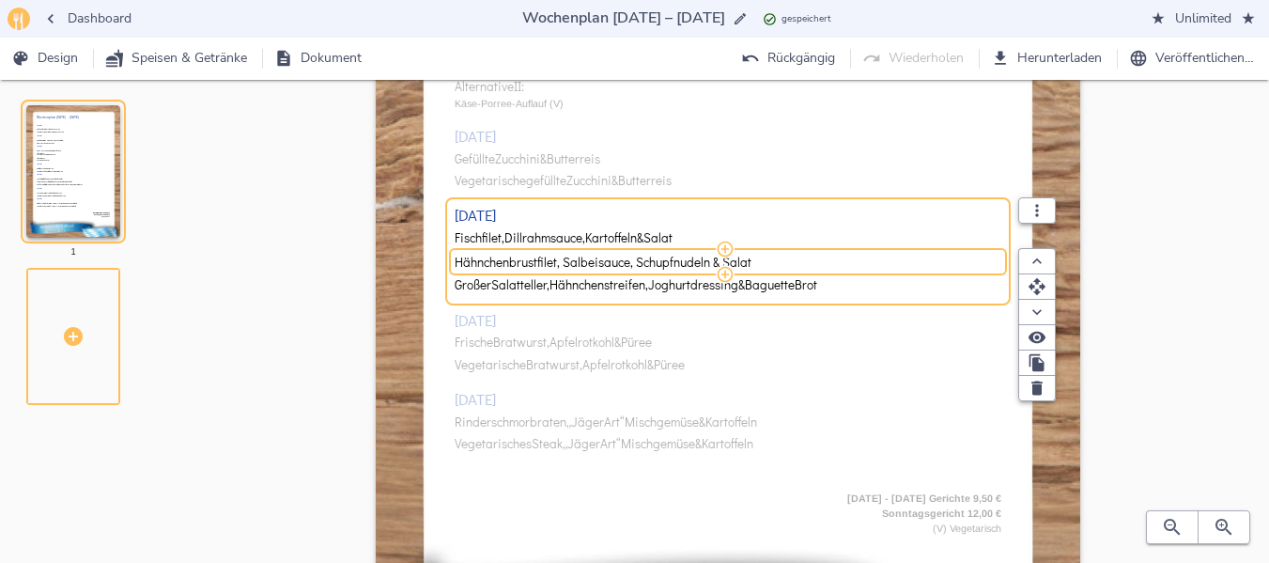
click at [663, 265] on input "Hähnchenbrustfilet, Salbeisauce, Schupfnudeln & Salat" at bounding box center [725, 262] width 541 height 17
type input "Schweineschnitzel „Holstein Art“ Spiegelei, Bratkartoffeln & Salat"
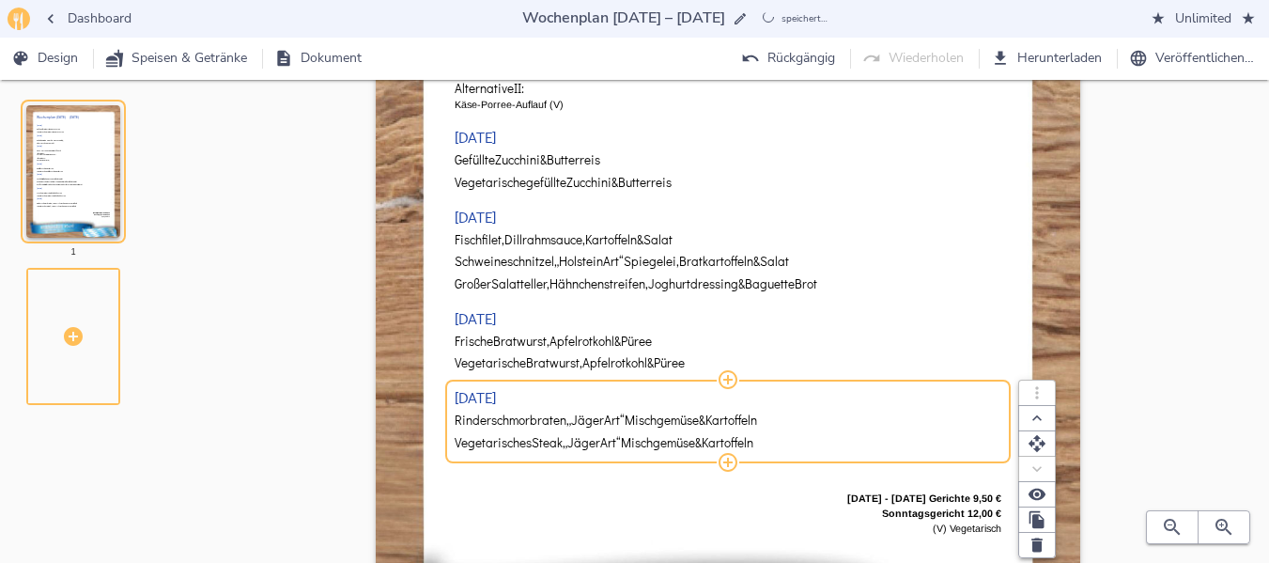
click at [502, 392] on div "[DATE] Geflügelbratwurst, Gemüse & Püree Vegetarische Bratwurst, Gemüse & Püree…" at bounding box center [729, 145] width 548 height 678
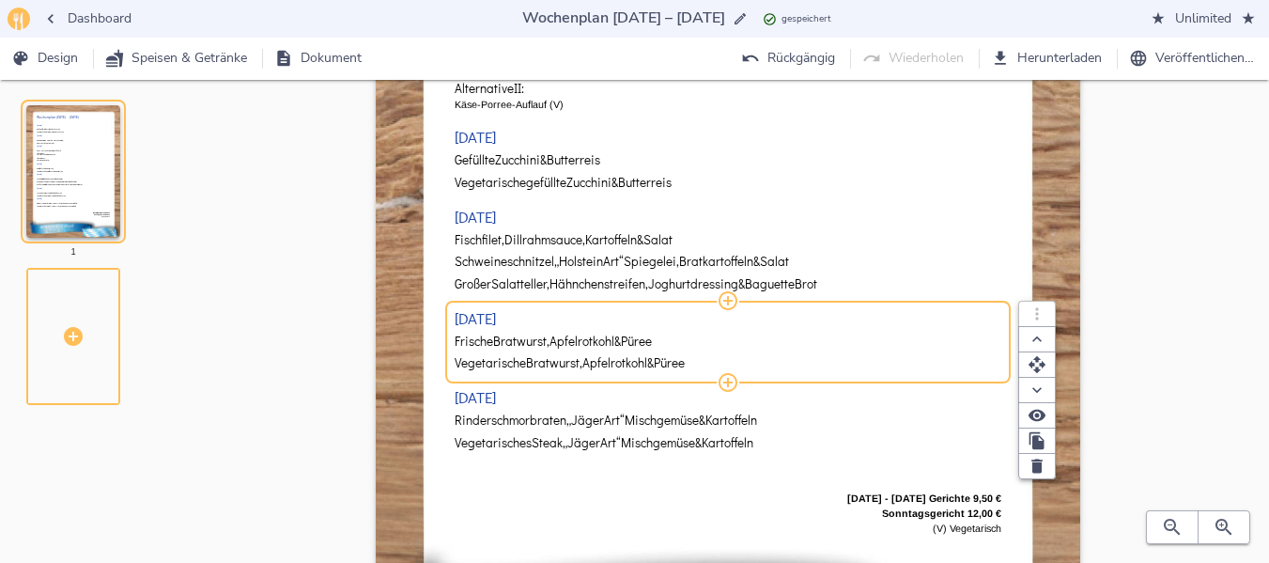
click at [506, 345] on span "Bratwurst," at bounding box center [521, 341] width 56 height 14
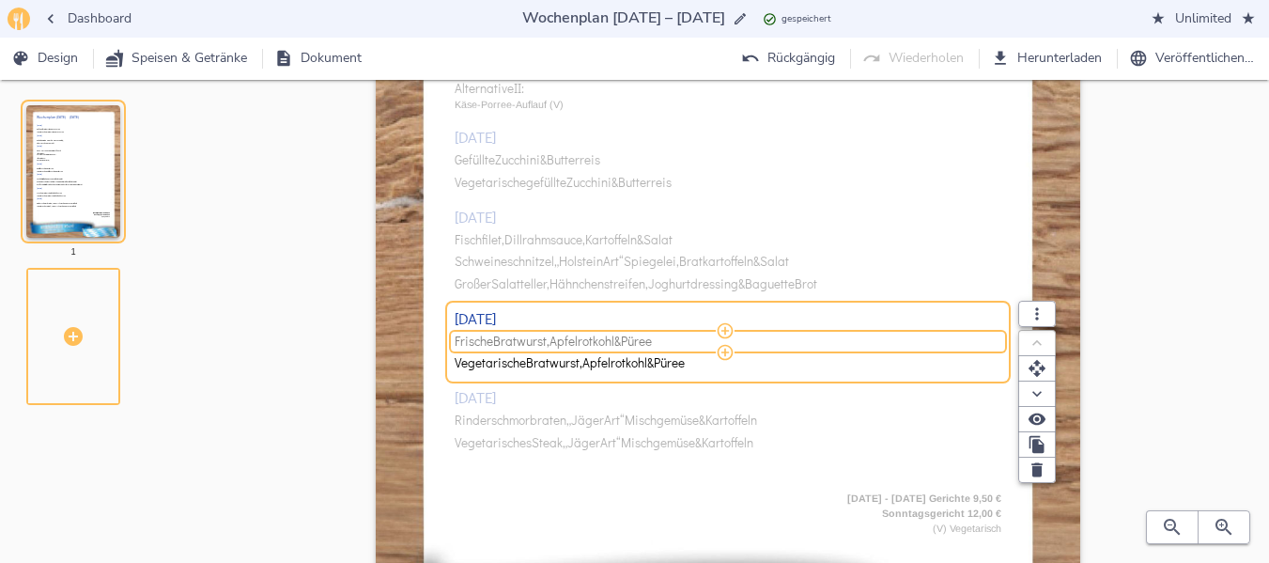
click at [506, 345] on span "Bratwurst," at bounding box center [521, 341] width 56 height 14
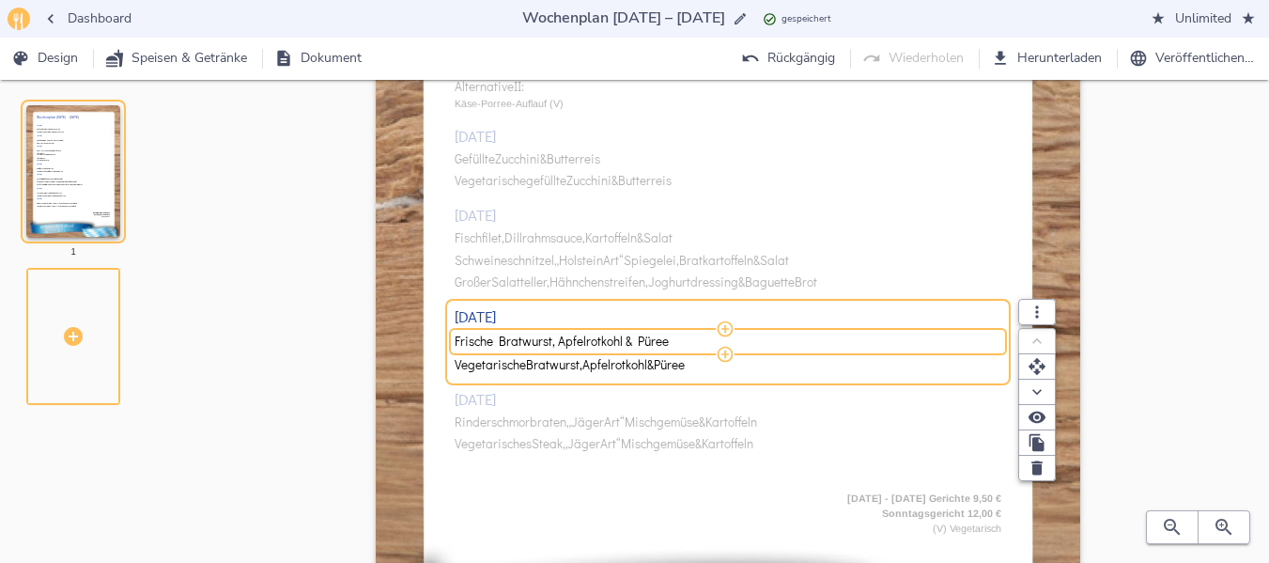
click at [506, 345] on input "Frische Bratwurst, Apfelrotkohl & Püree" at bounding box center [725, 341] width 541 height 17
drag, startPoint x: 769, startPoint y: 344, endPoint x: 1159, endPoint y: 337, distance: 389.9
click at [1159, 337] on div "Wochenplan [DATE] – [DATE] [DATE] Geflügelbratwurst, Gemüse & Püree Vegetarisch…" at bounding box center [728, 207] width 1022 height 1033
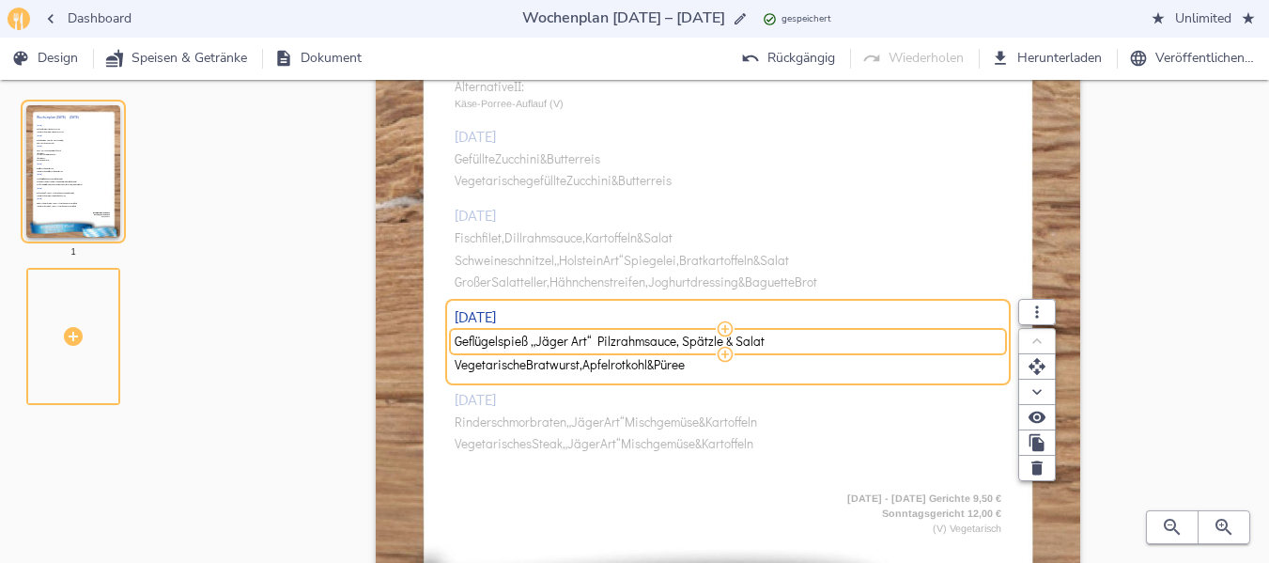
type input "Geflügelspieß „Jäger Art“ Pilzrahmsauce, Spätzle & Salat"
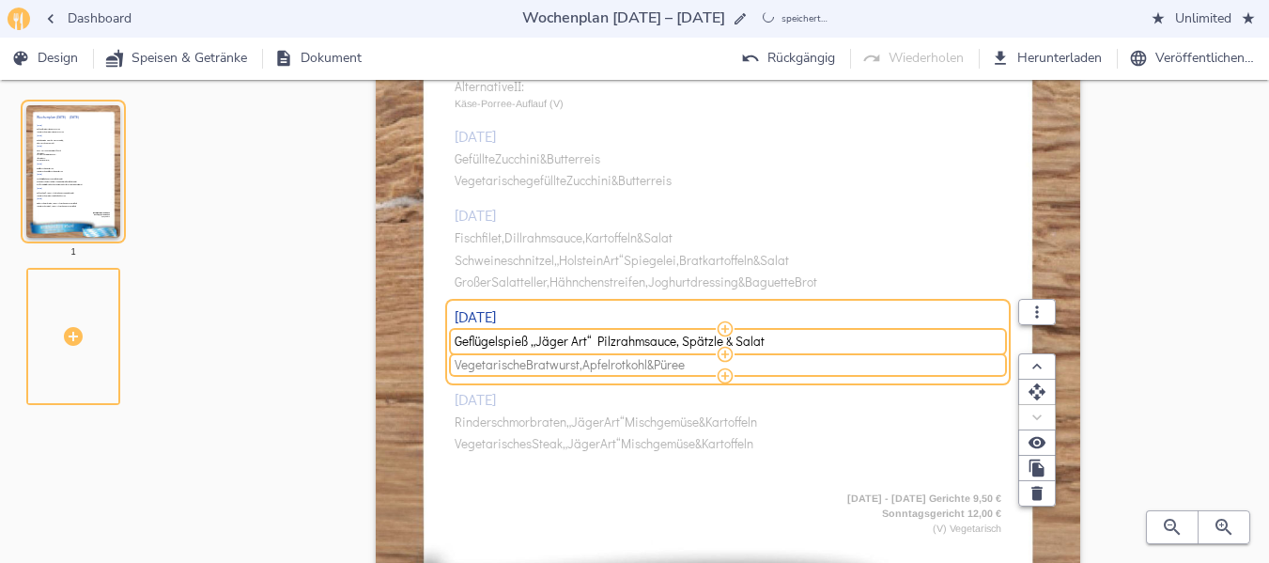
click at [608, 366] on span "Apfelrotkohl" at bounding box center [614, 365] width 65 height 14
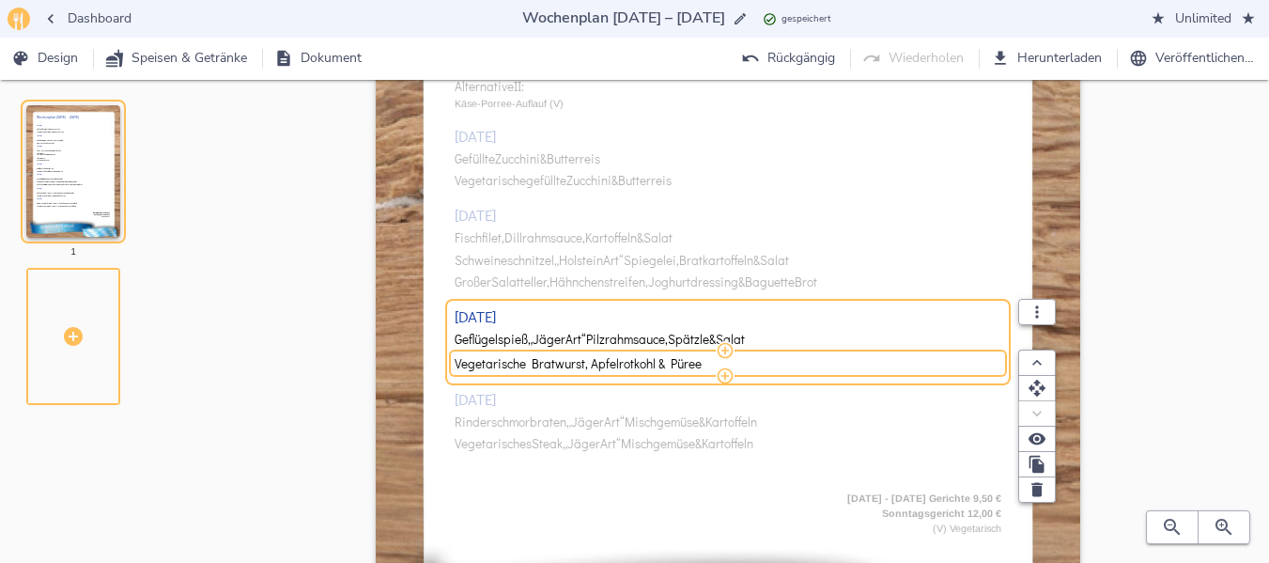
click at [608, 366] on input "Vegetarische Bratwurst, Apfelrotkohl & Püree" at bounding box center [725, 363] width 541 height 17
type input "Falafelspieß „Jäger Art“ Spätzle & Salat (V)"
click at [525, 422] on div "[DATE] Geflügelbratwurst, Gemüse & Püree Vegetarische Bratwurst, Gemüse & Püree…" at bounding box center [729, 145] width 548 height 678
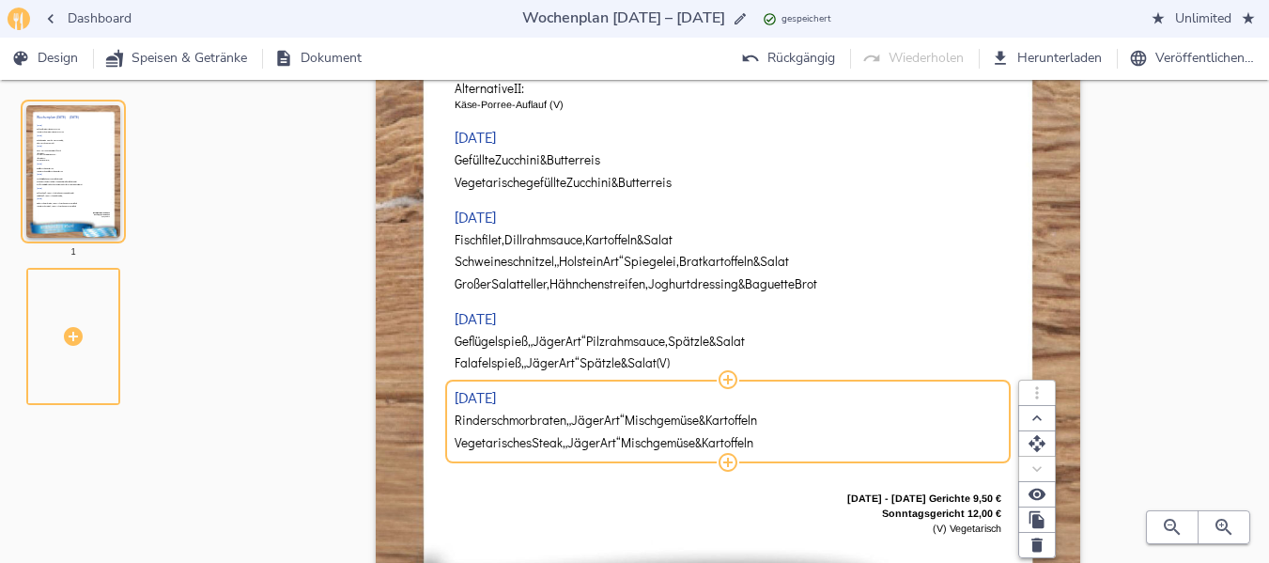
click at [525, 422] on span "Rinderschmorbraten" at bounding box center [511, 420] width 112 height 14
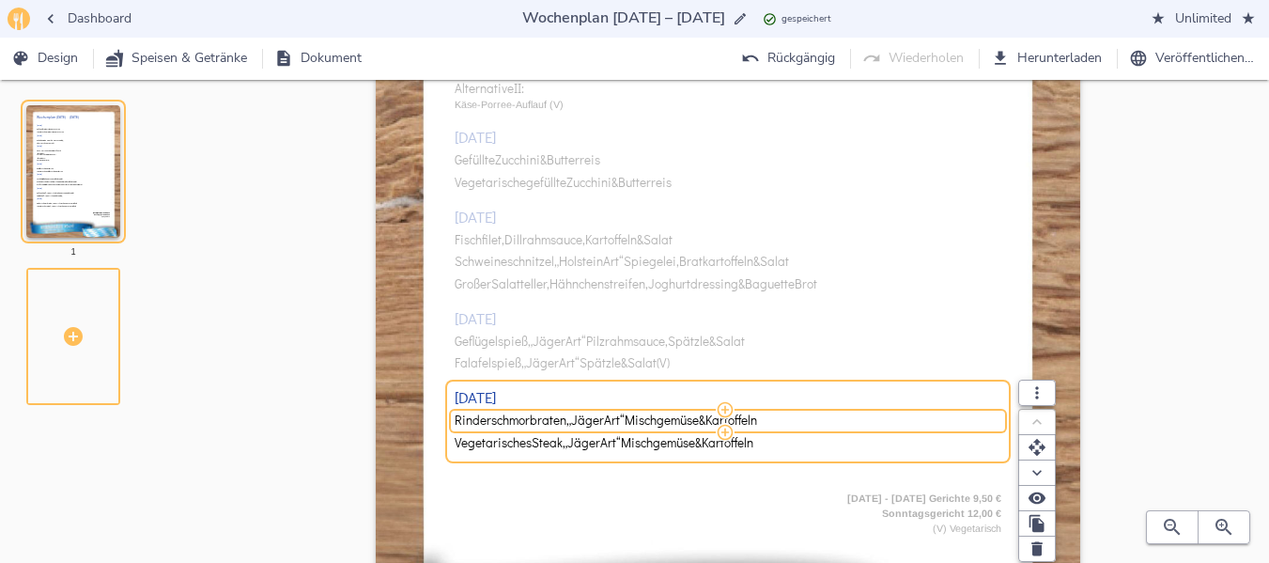
click at [525, 422] on span "Rinderschmorbraten" at bounding box center [511, 420] width 112 height 14
click at [525, 422] on input "Rinderschmorbraten „Jäger Art“ Mischgemüse & Kartoffeln" at bounding box center [725, 420] width 541 height 17
drag, startPoint x: 776, startPoint y: 423, endPoint x: 1022, endPoint y: 431, distance: 246.3
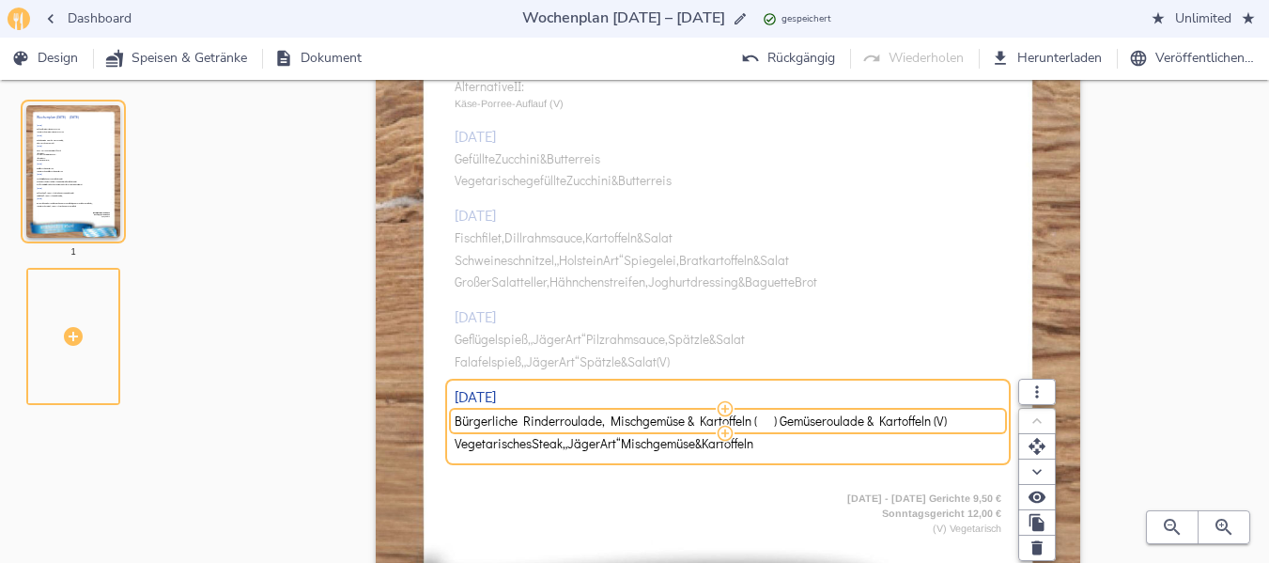
click at [1002, 429] on div "Bürgerliche Rinderroulade, Mischgemüse & Kartoffeln ( ) Gemüseroulade & Kartoff…" at bounding box center [729, 421] width 548 height 16
type input "Bürgerliche Rinderroulade, Mischgemüse & Kartoffeln"
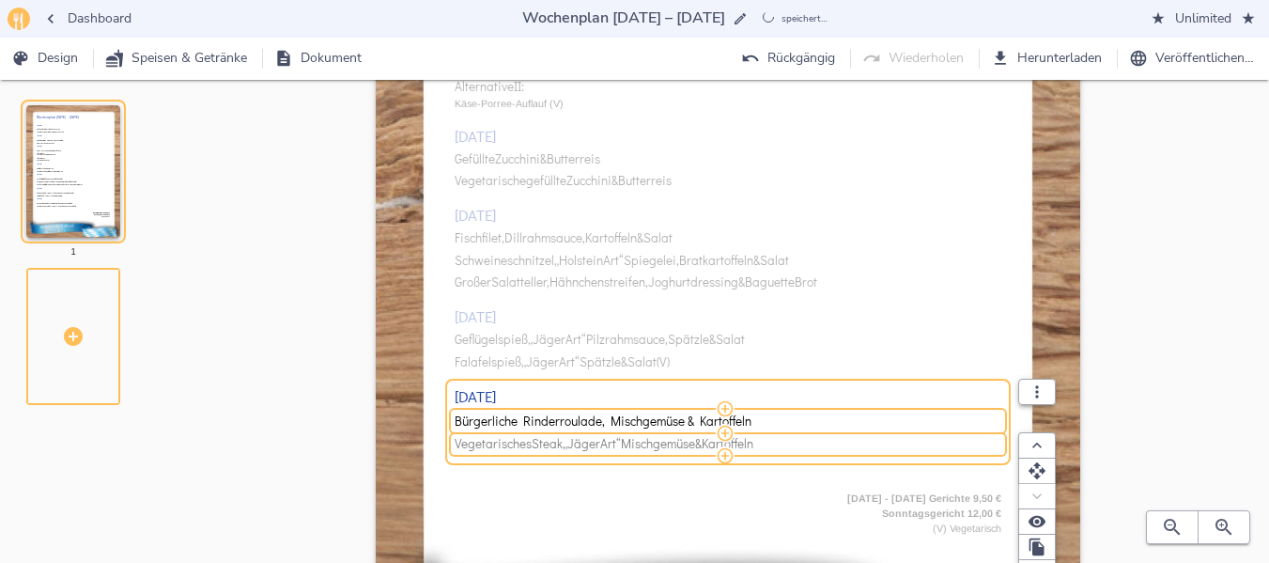
click at [688, 443] on span "Mischgemüse" at bounding box center [658, 444] width 74 height 14
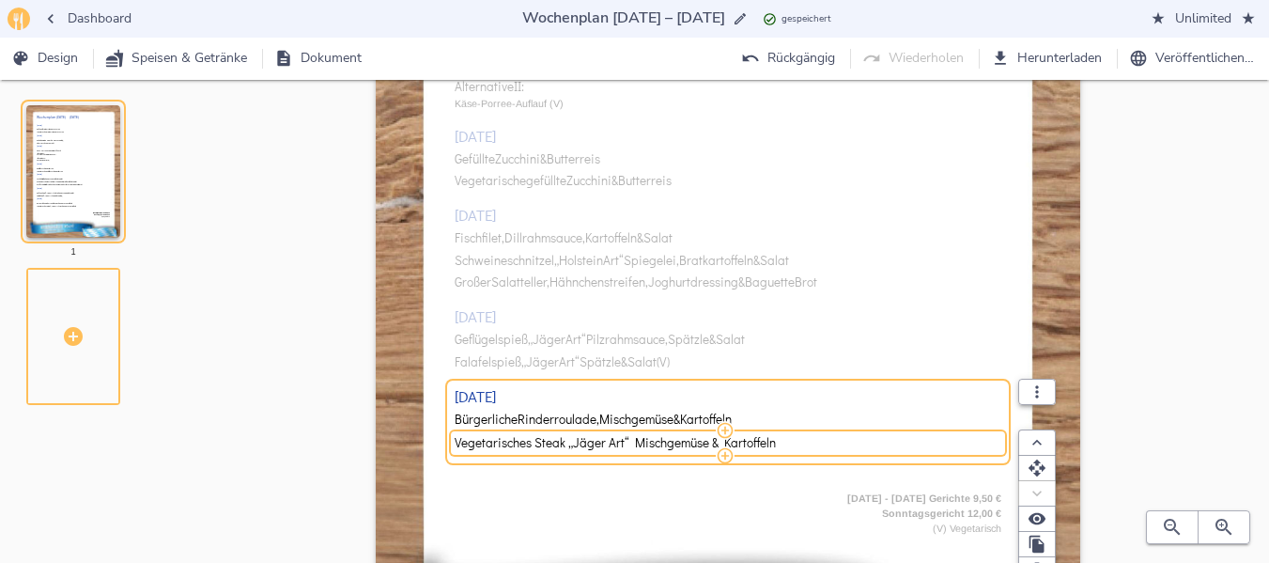
click at [688, 443] on input "Vegetarisches Steak „Jäger Art“ Mischgemüse & Kartoffeln" at bounding box center [725, 442] width 541 height 17
type input "Gemüseroulade & Kartoffeln (V)"
click at [1130, 312] on div "Wochenplan [DATE] – [DATE] [DATE] Geflügelbratwurst, Gemüse & Püree Vegetarisch…" at bounding box center [728, 207] width 1022 height 1033
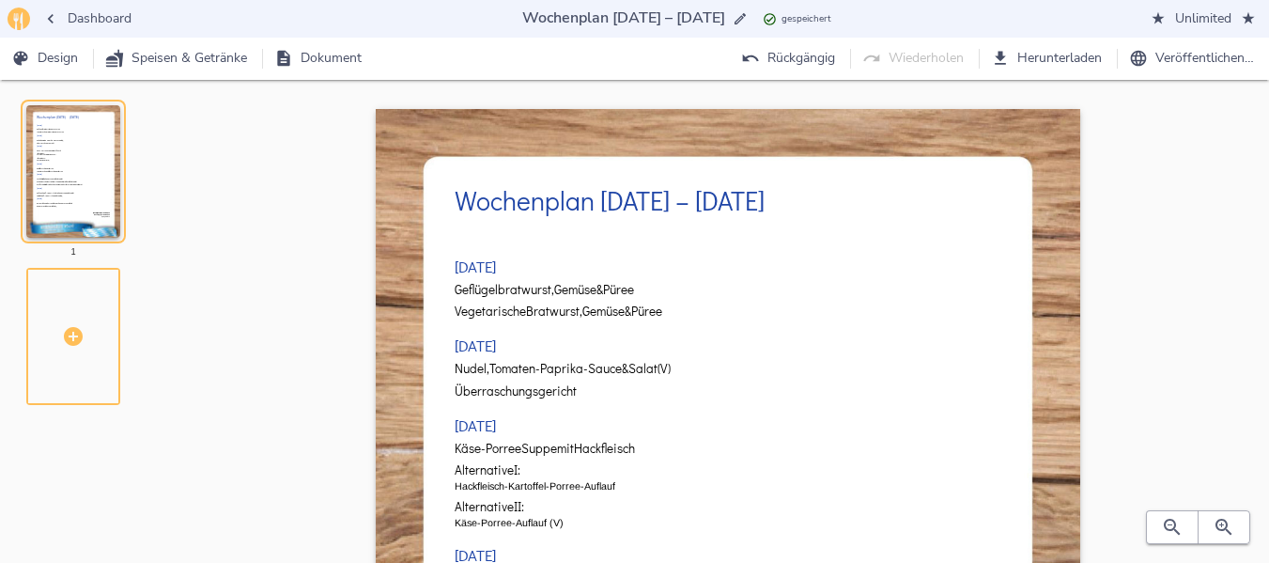
click at [1079, 51] on span "Herunterladen" at bounding box center [1048, 58] width 107 height 23
